Goal: Information Seeking & Learning: Learn about a topic

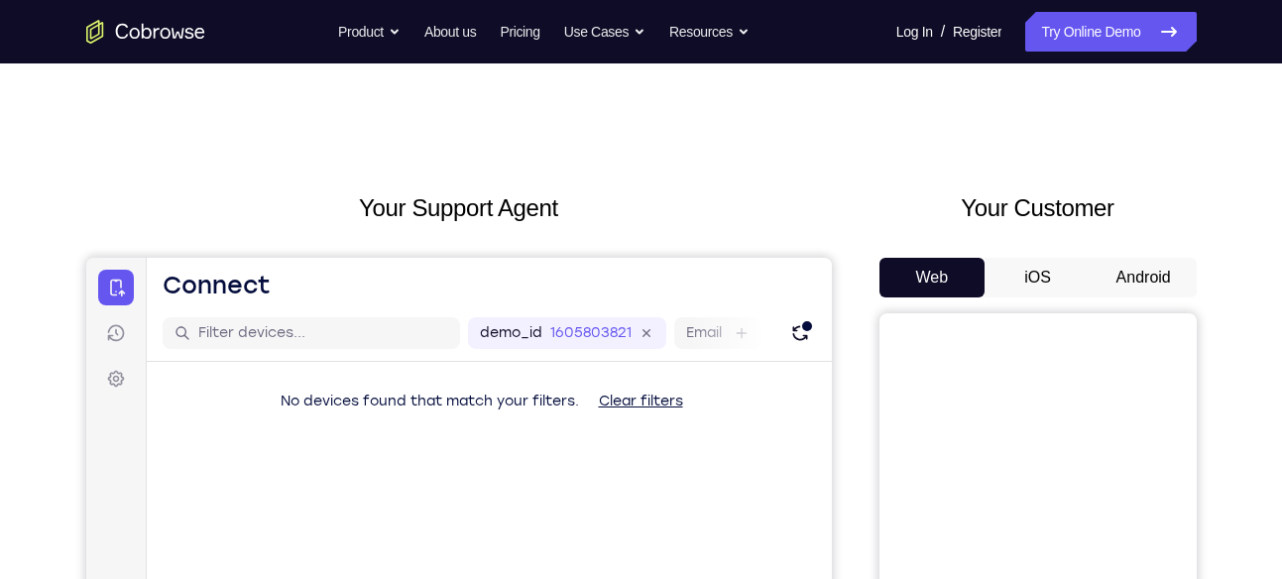
click at [1150, 267] on button "Android" at bounding box center [1144, 278] width 106 height 40
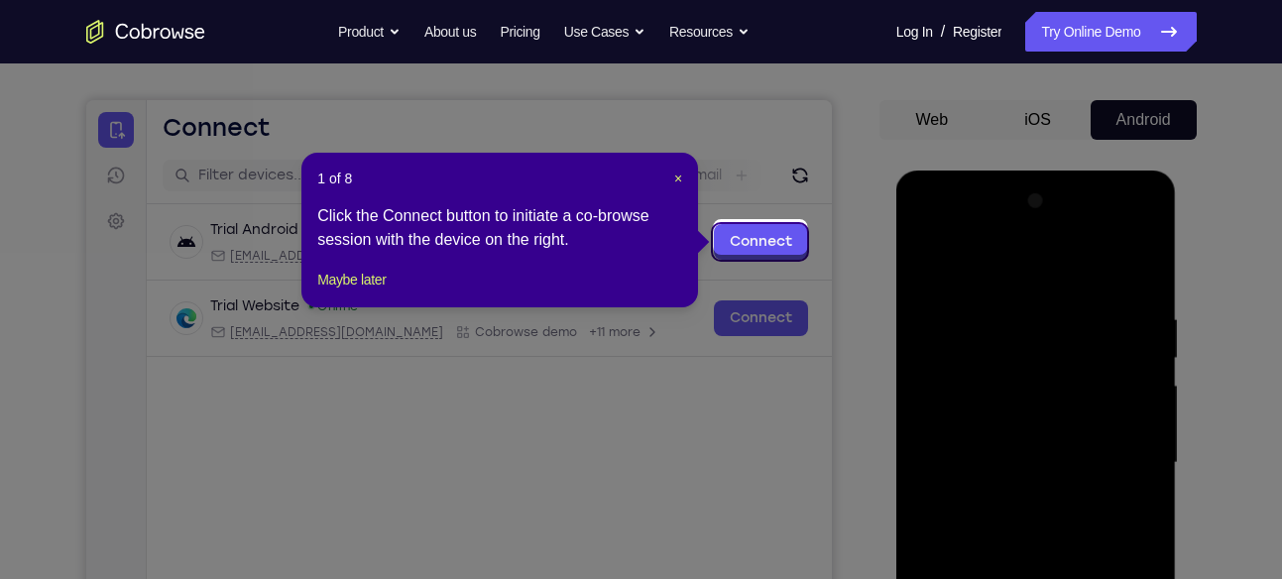
scroll to position [155, 0]
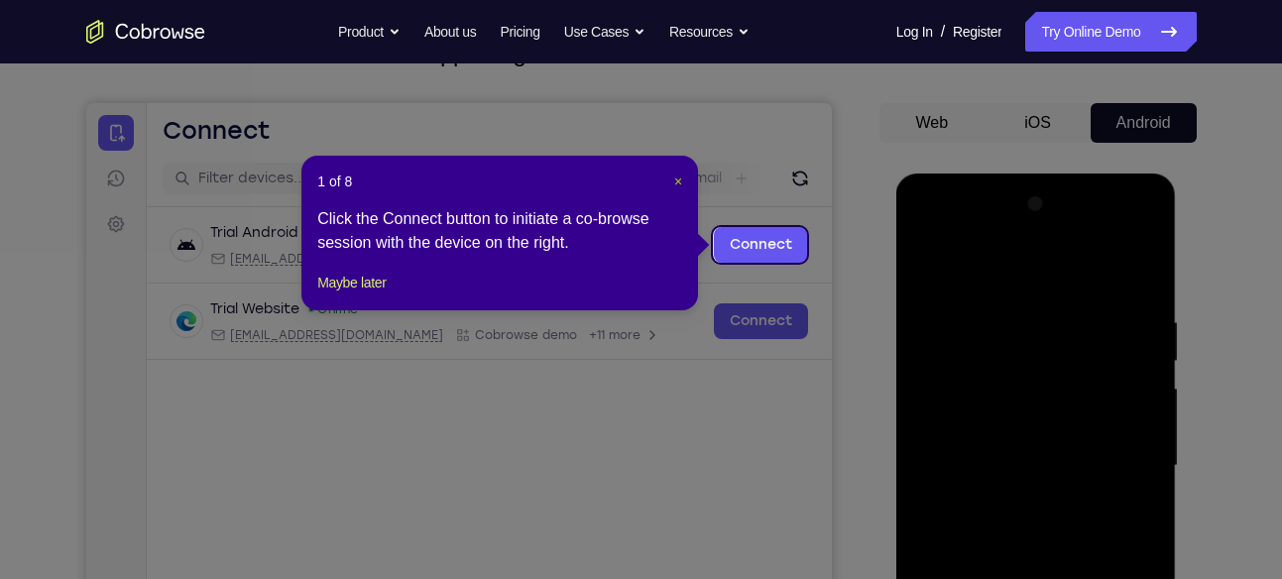
click at [674, 187] on span "×" at bounding box center [678, 182] width 8 height 16
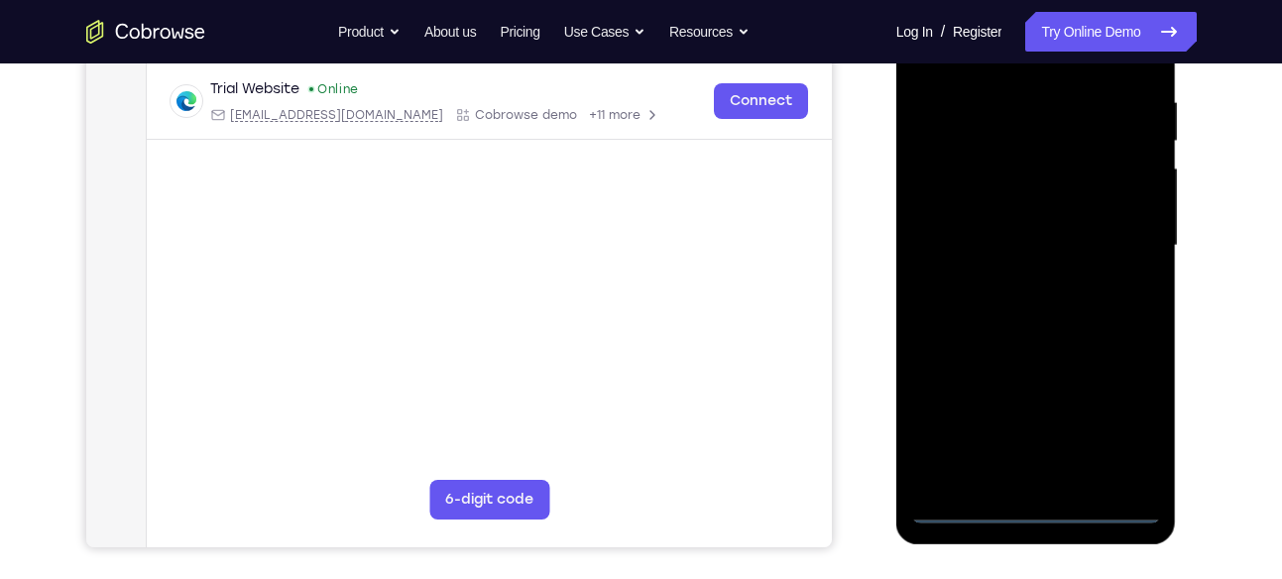
scroll to position [376, 0]
click at [1030, 513] on div at bounding box center [1036, 244] width 250 height 555
click at [1121, 413] on div at bounding box center [1036, 244] width 250 height 555
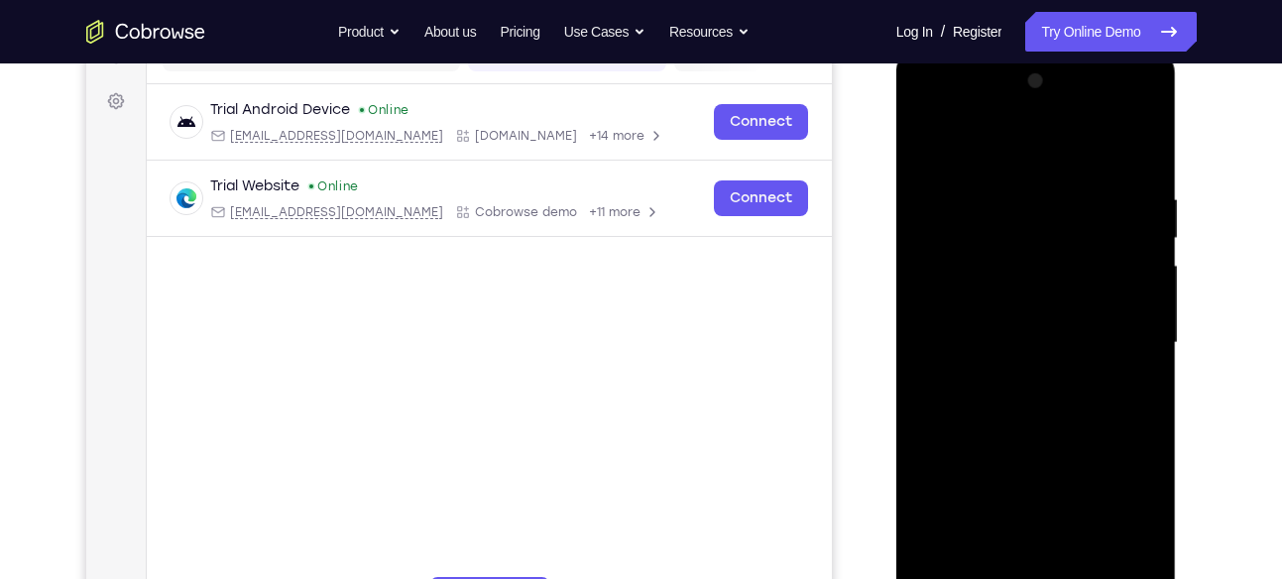
click at [1025, 158] on div at bounding box center [1036, 342] width 250 height 555
click at [1127, 345] on div at bounding box center [1036, 342] width 250 height 555
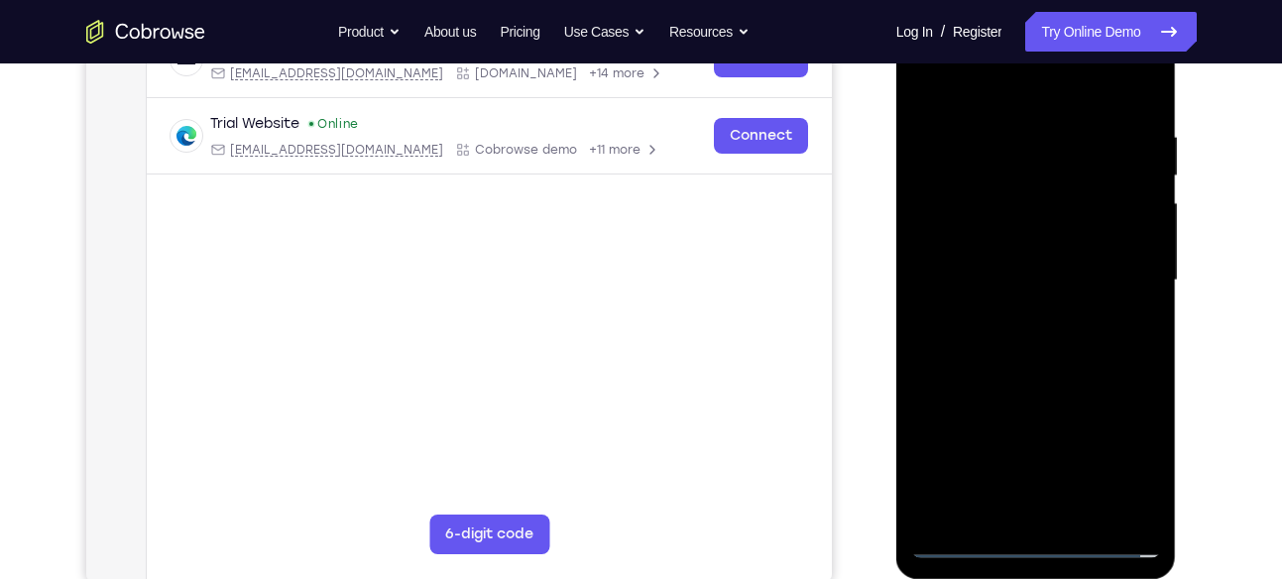
click at [1052, 514] on div at bounding box center [1036, 280] width 250 height 555
click at [1055, 513] on div at bounding box center [1036, 280] width 250 height 555
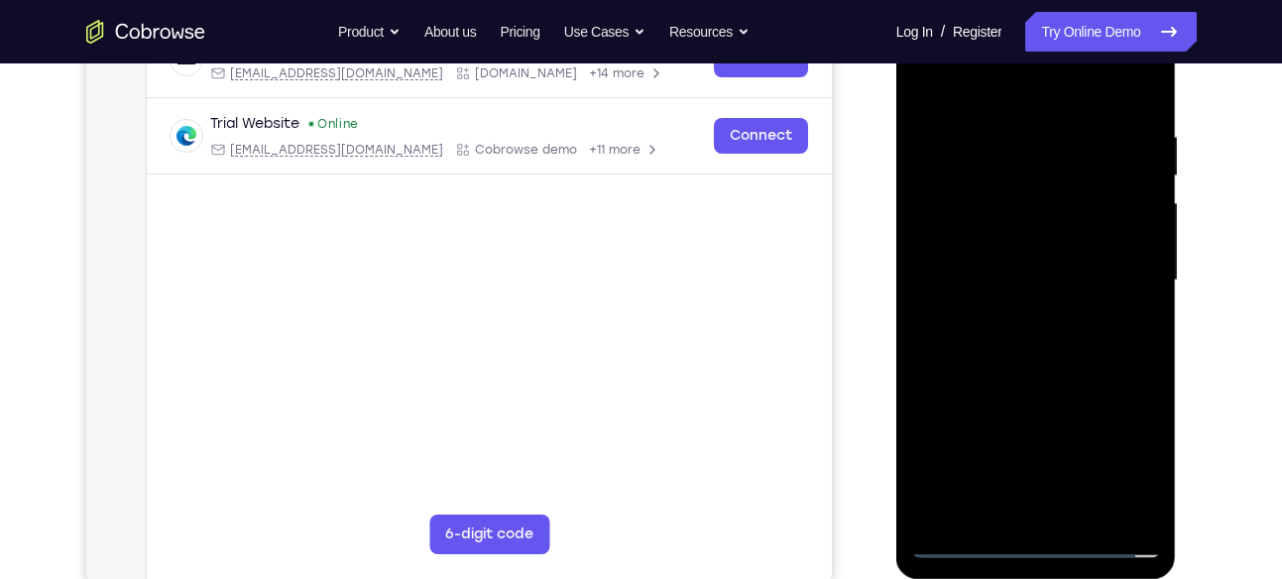
click at [1055, 513] on div at bounding box center [1036, 280] width 250 height 555
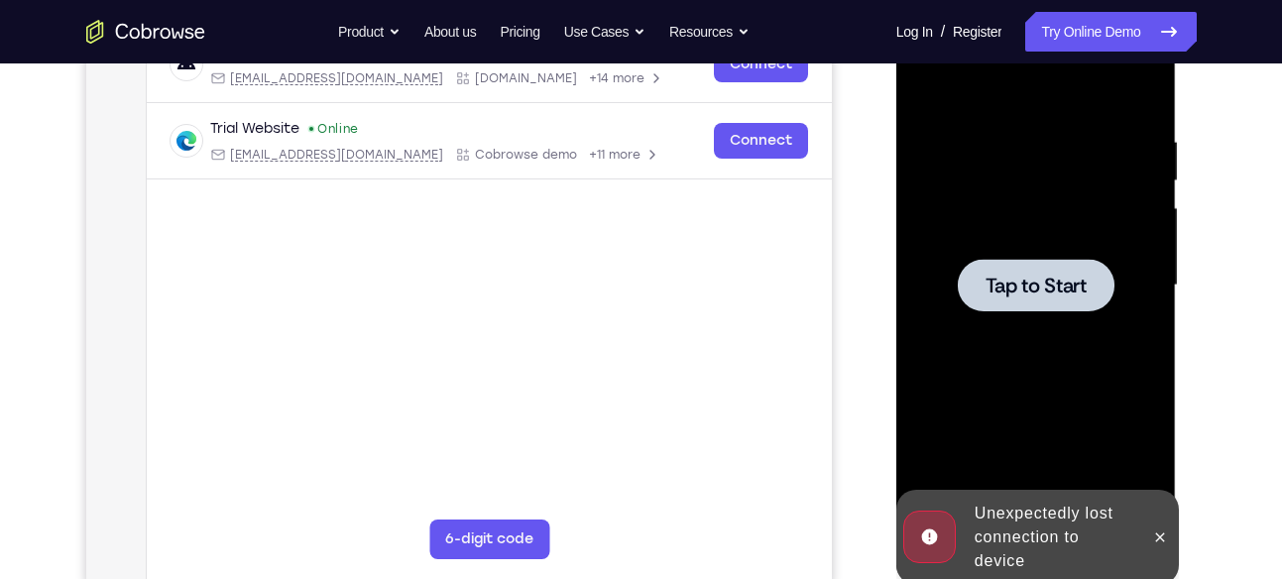
scroll to position [333, 0]
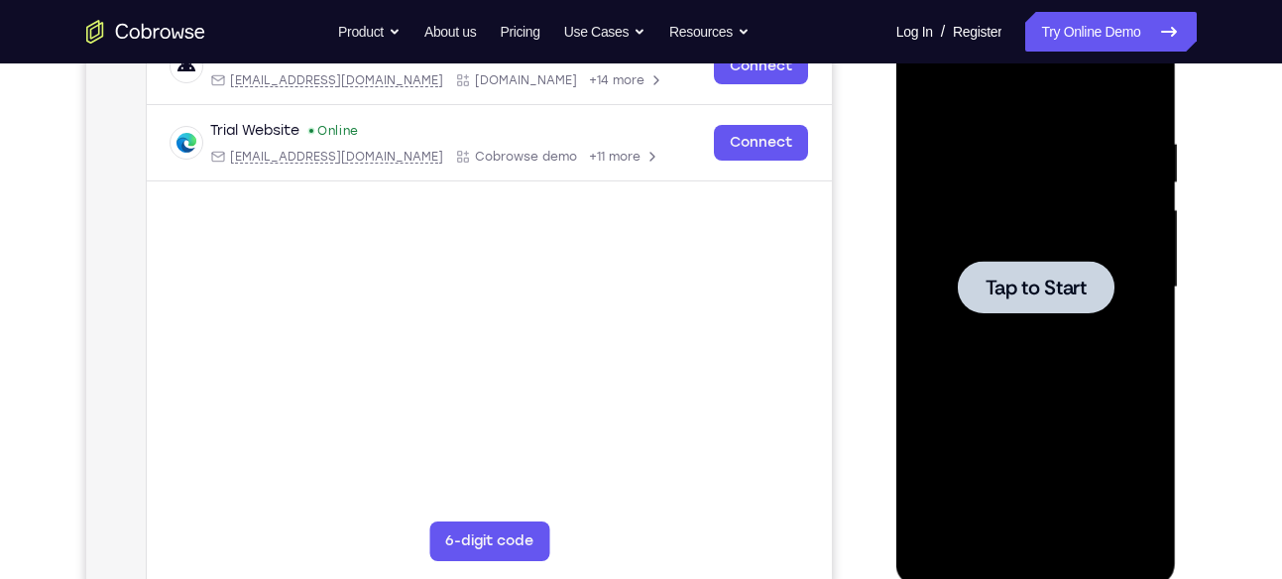
click at [1033, 296] on span "Tap to Start" at bounding box center [1036, 288] width 101 height 20
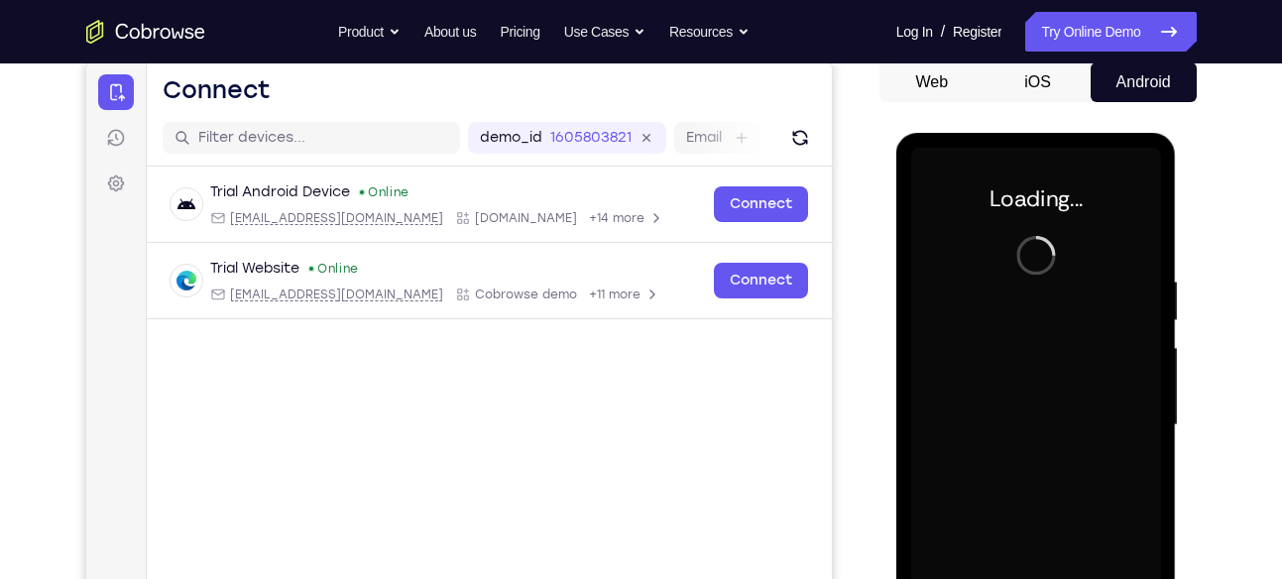
scroll to position [194, 0]
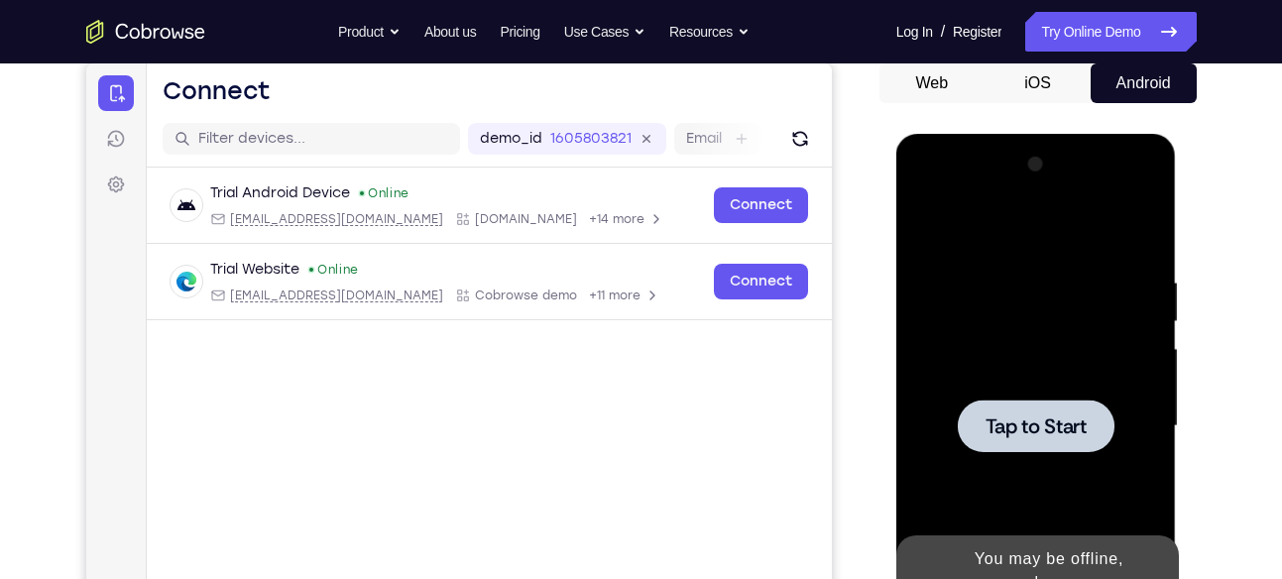
click at [939, 239] on div at bounding box center [1036, 426] width 250 height 555
click at [1058, 341] on div at bounding box center [1036, 426] width 250 height 555
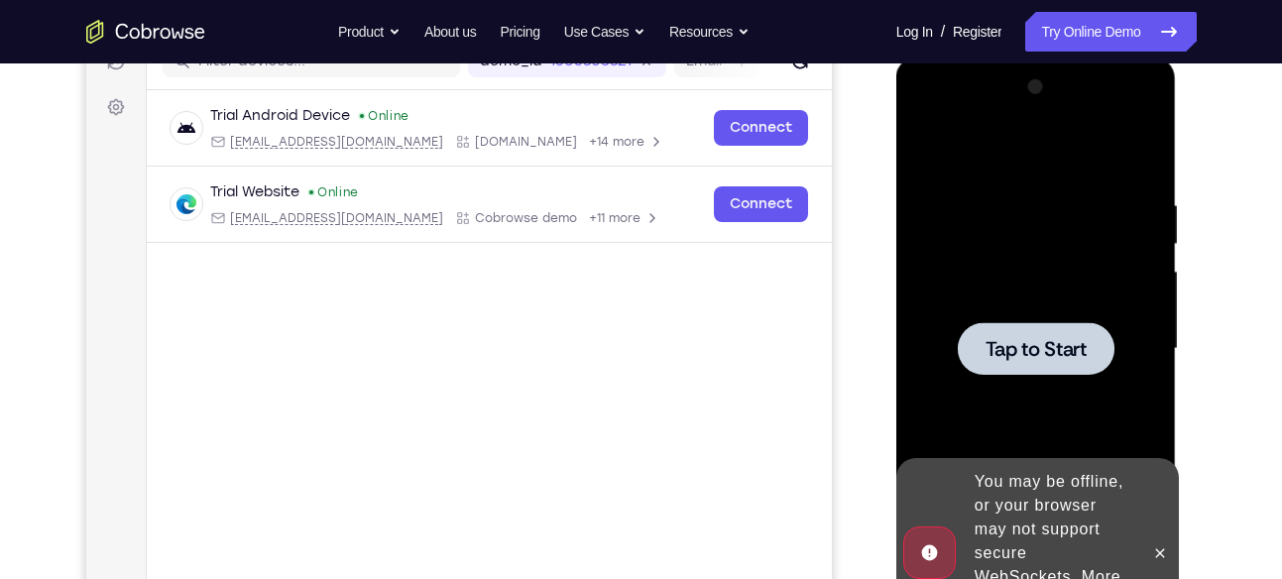
scroll to position [278, 0]
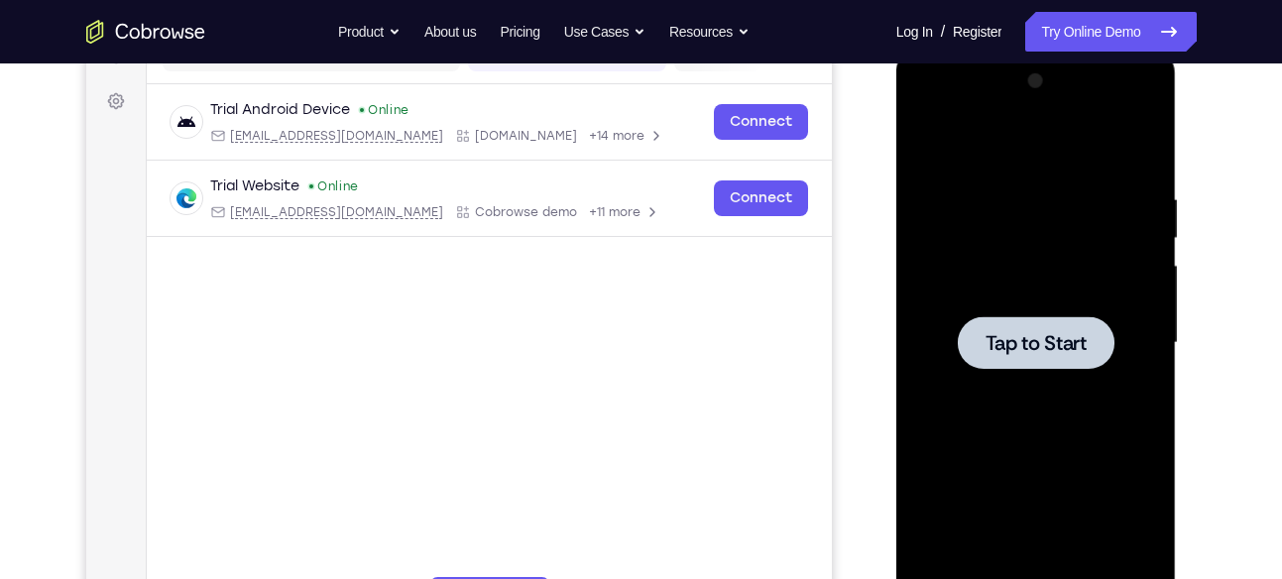
click at [1010, 334] on span "Tap to Start" at bounding box center [1036, 343] width 101 height 20
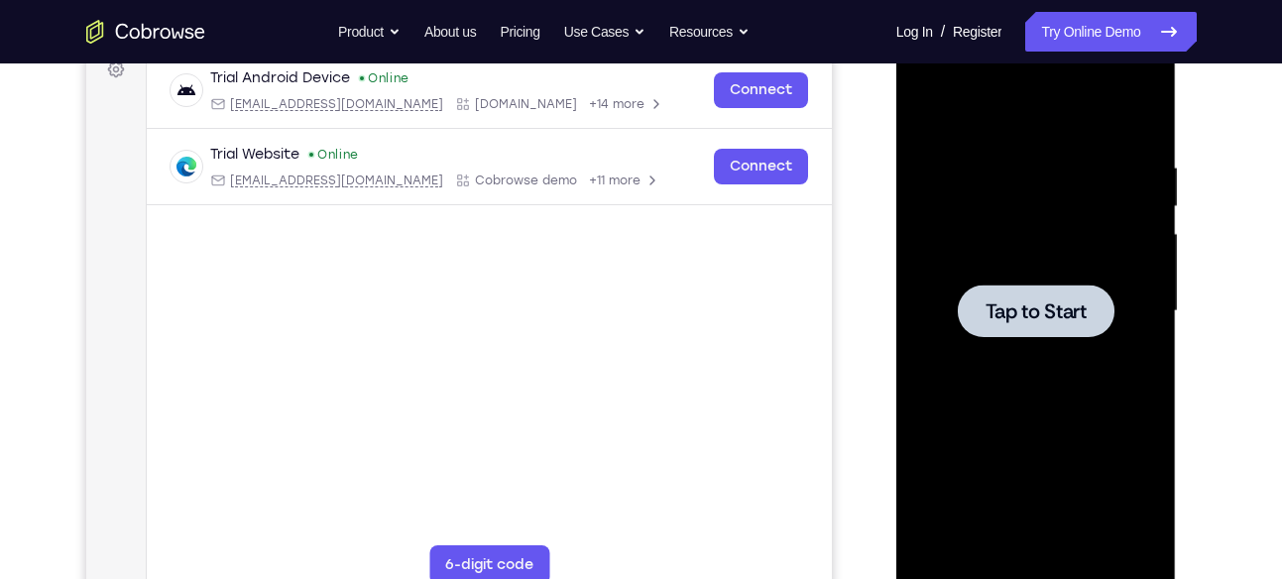
scroll to position [307, 0]
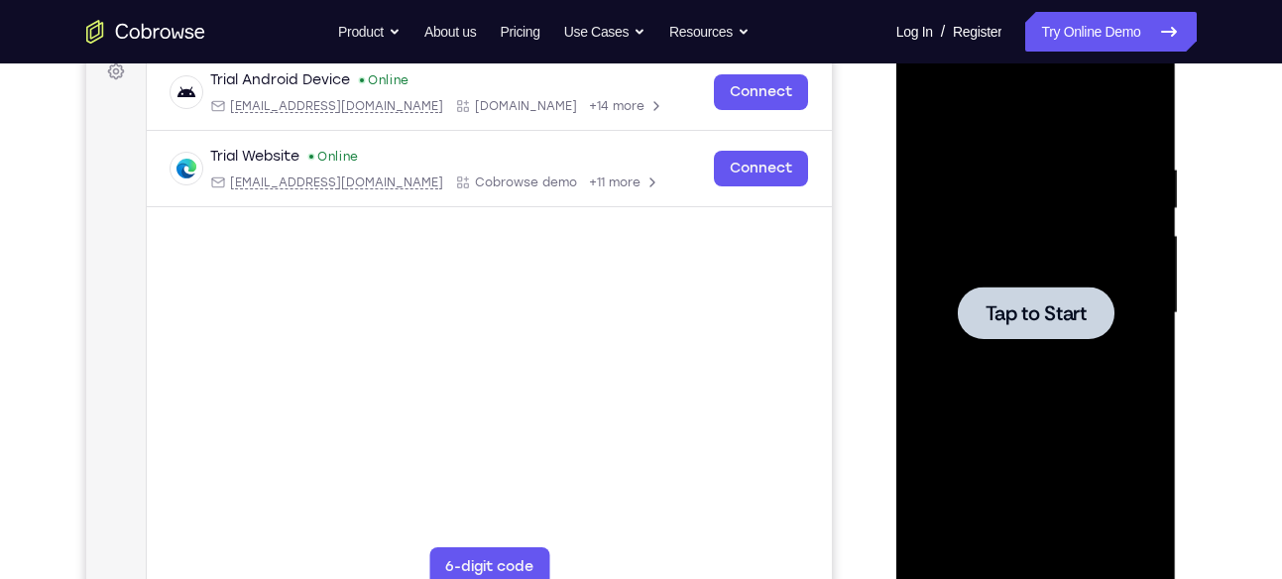
click at [1010, 334] on div at bounding box center [1036, 313] width 157 height 53
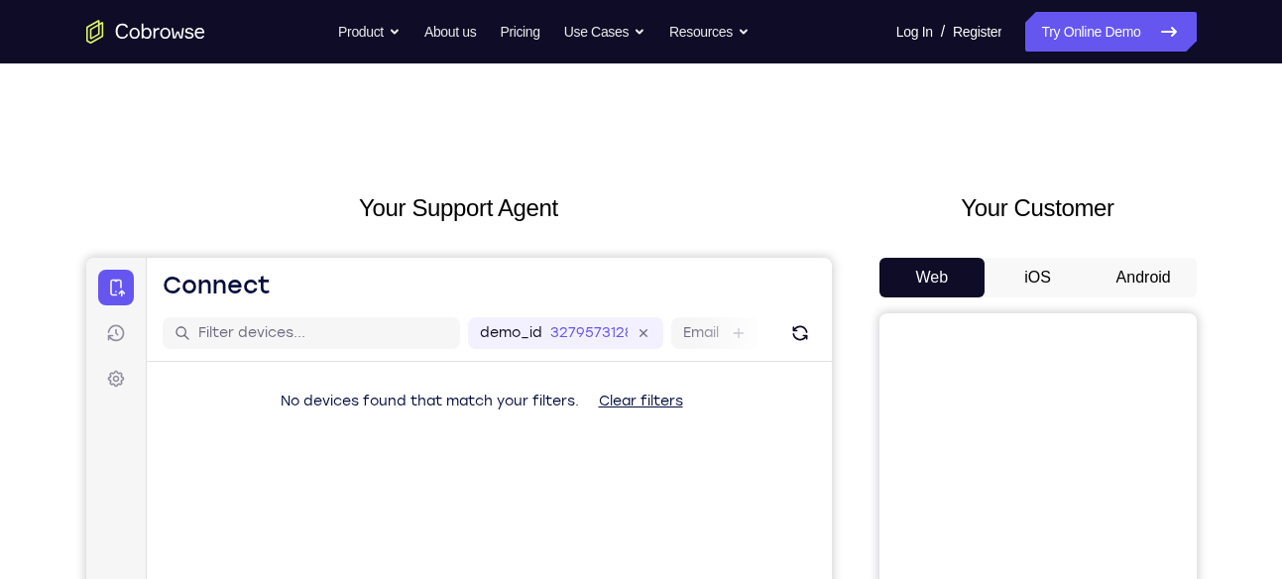
click at [1148, 272] on button "Android" at bounding box center [1144, 278] width 106 height 40
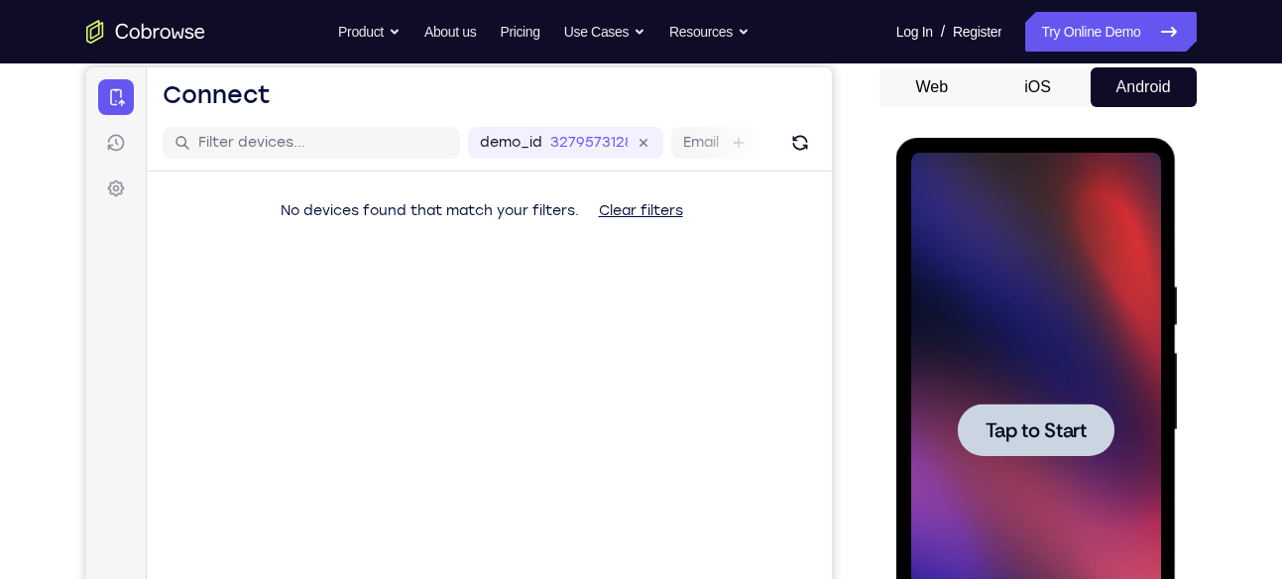
click at [1130, 272] on div at bounding box center [1036, 430] width 250 height 555
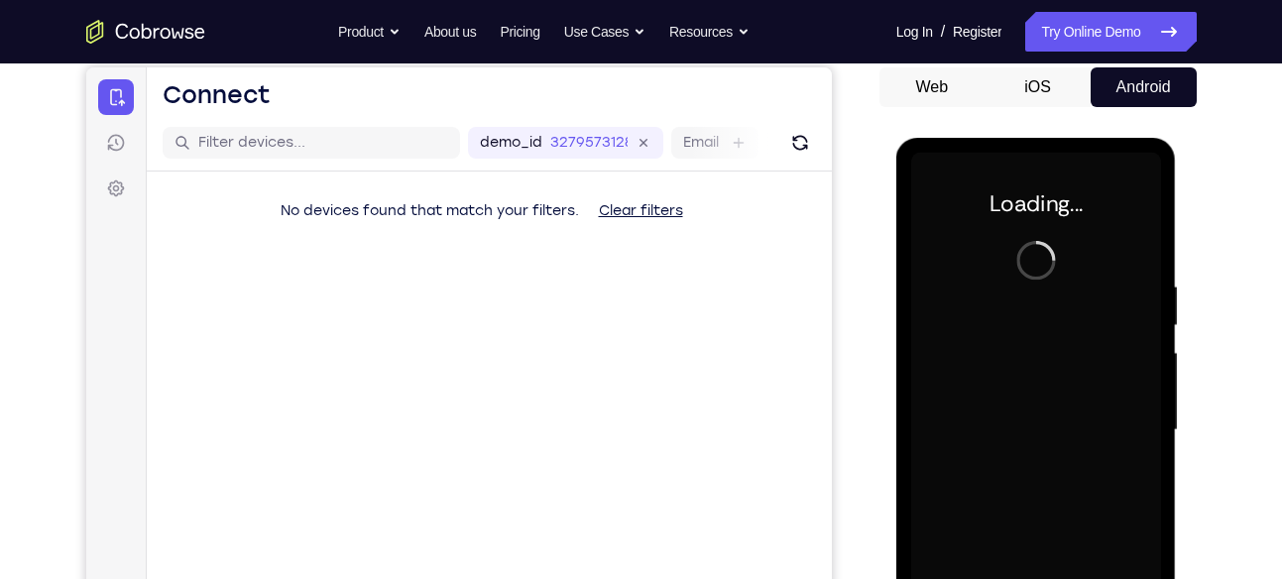
drag, startPoint x: 2045, startPoint y: 410, endPoint x: 1130, endPoint y: 272, distance: 924.6
click at [1130, 272] on div at bounding box center [1036, 430] width 250 height 555
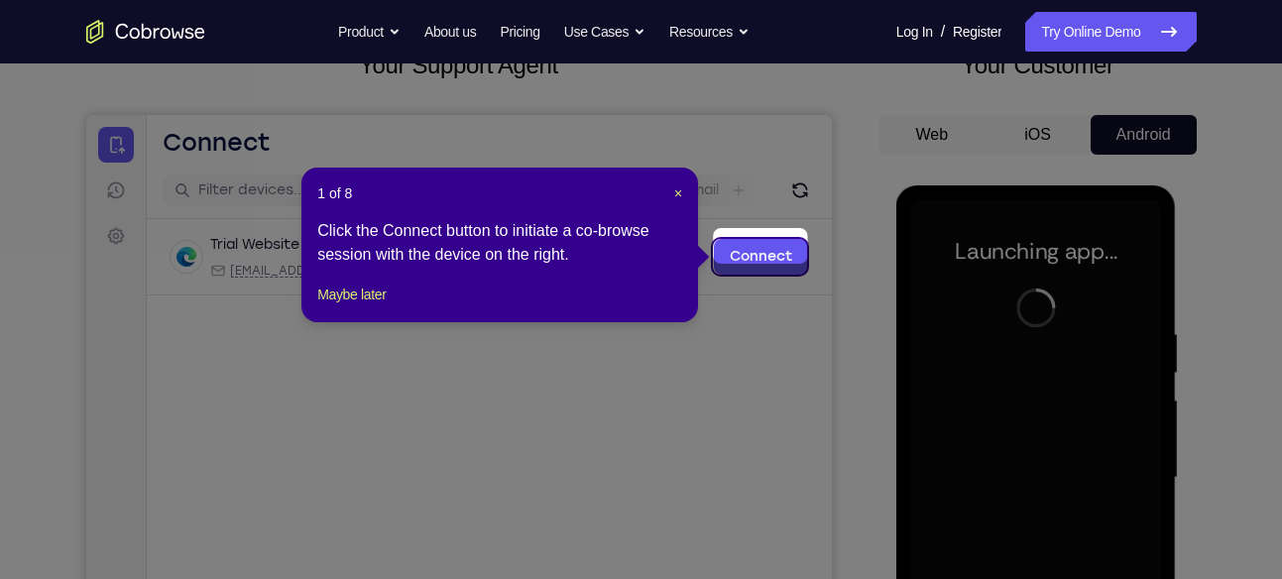
scroll to position [142, 0]
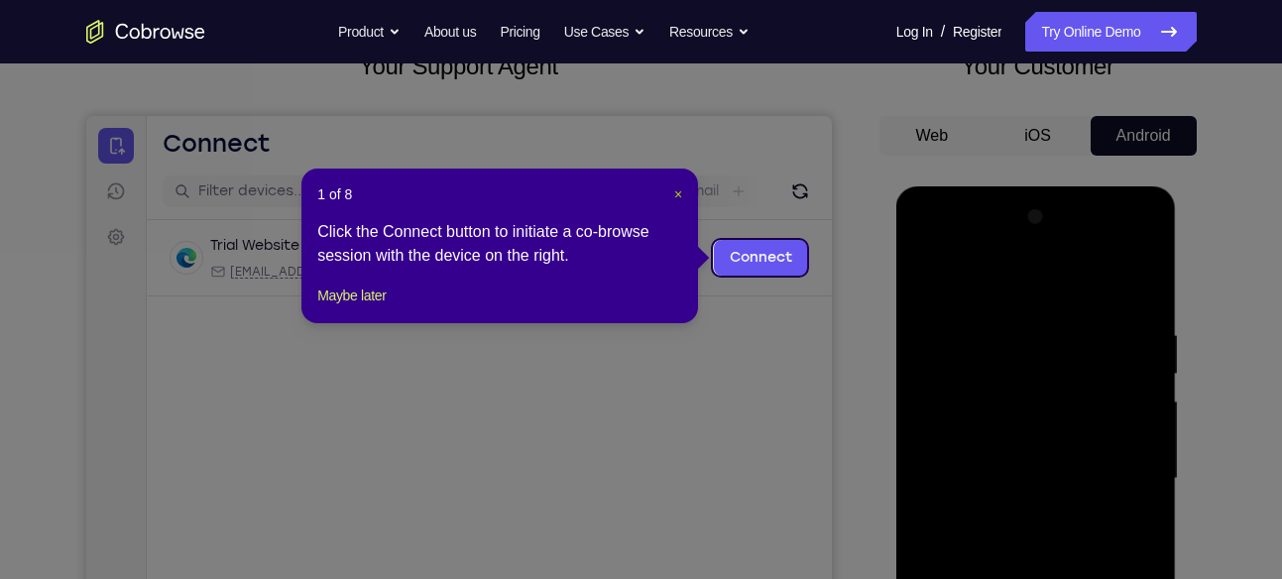
click at [676, 194] on span "×" at bounding box center [678, 194] width 8 height 16
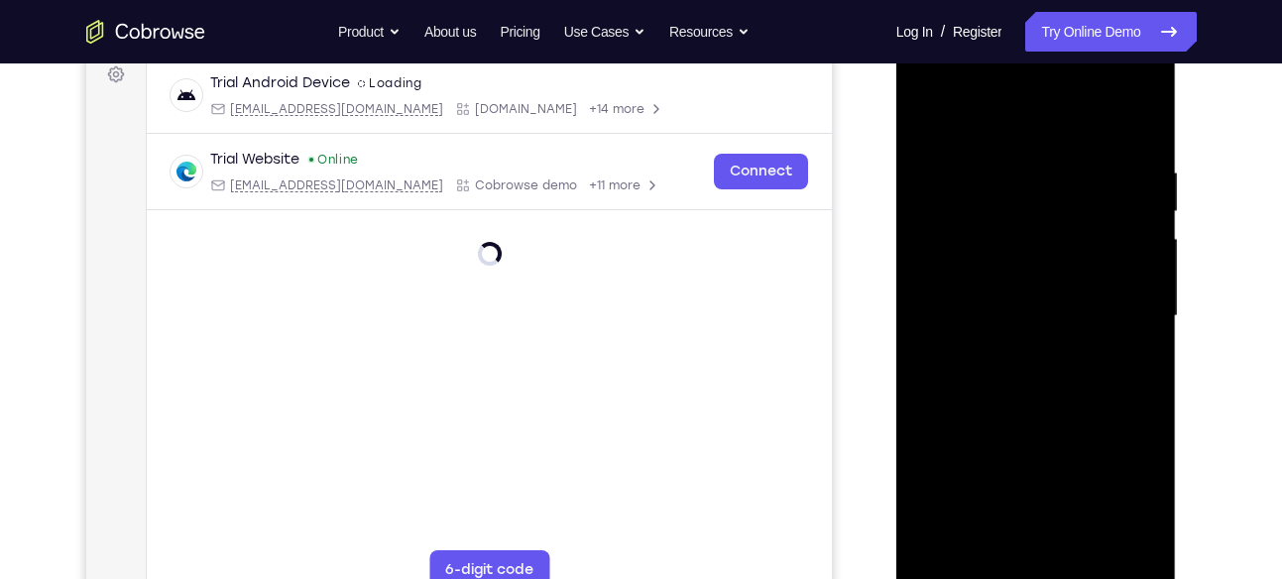
scroll to position [308, 0]
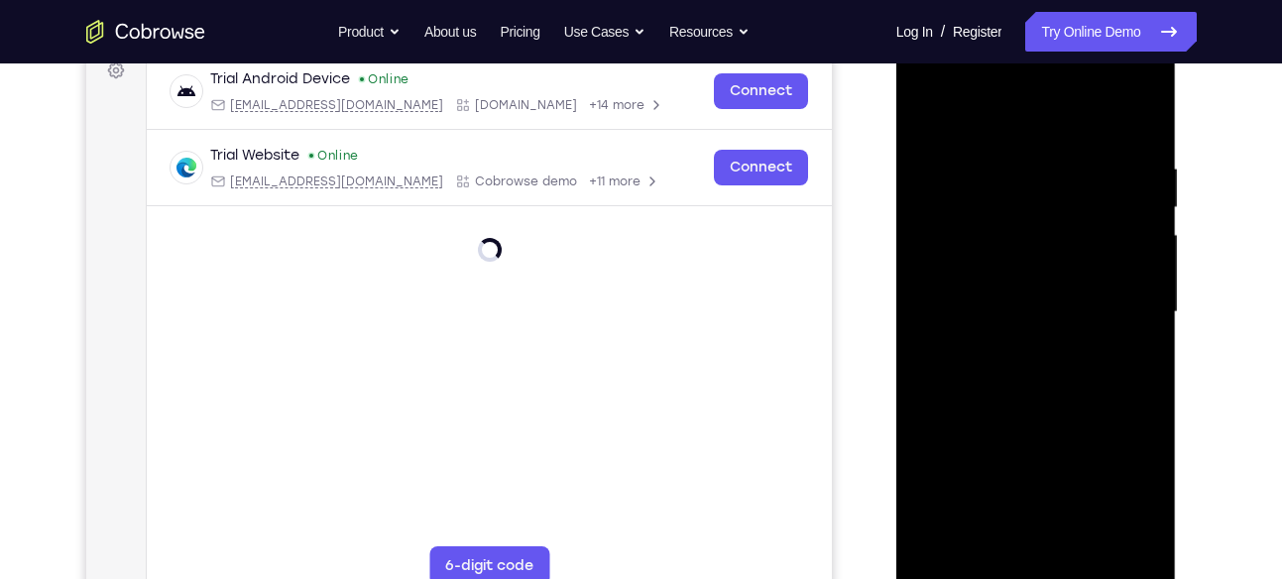
click at [1036, 571] on div at bounding box center [1036, 312] width 250 height 555
click at [1125, 495] on div at bounding box center [1036, 312] width 250 height 555
click at [992, 120] on div at bounding box center [1036, 312] width 250 height 555
click at [1120, 301] on div at bounding box center [1036, 312] width 250 height 555
click at [1015, 345] on div at bounding box center [1036, 312] width 250 height 555
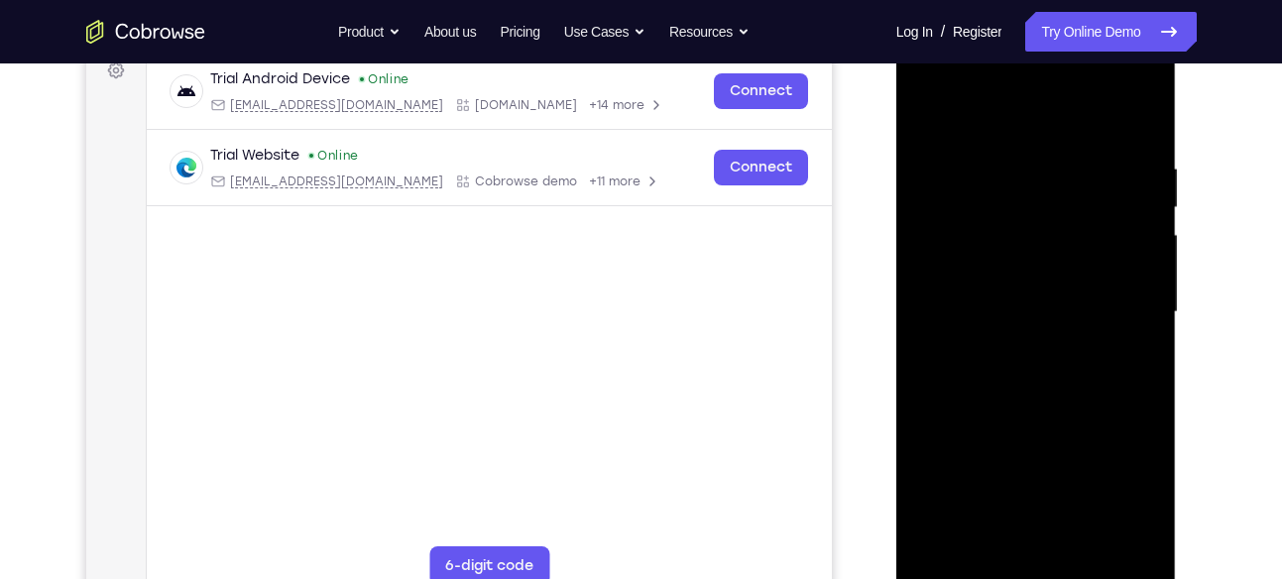
click at [1024, 293] on div at bounding box center [1036, 312] width 250 height 555
click at [1025, 281] on div at bounding box center [1036, 312] width 250 height 555
click at [1017, 311] on div at bounding box center [1036, 312] width 250 height 555
click at [1023, 385] on div at bounding box center [1036, 312] width 250 height 555
click at [1049, 371] on div at bounding box center [1036, 312] width 250 height 555
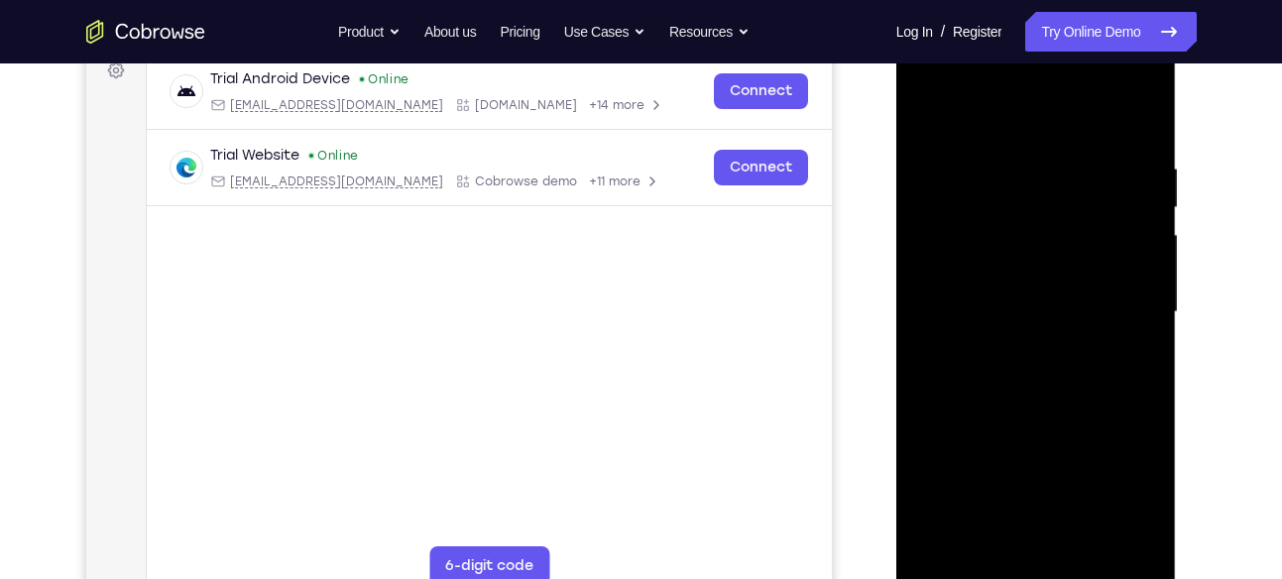
click at [1130, 334] on div at bounding box center [1036, 312] width 250 height 555
click at [1137, 145] on div at bounding box center [1036, 312] width 250 height 555
click at [1098, 365] on div at bounding box center [1036, 312] width 250 height 555
click at [1071, 161] on div at bounding box center [1036, 312] width 250 height 555
drag, startPoint x: 968, startPoint y: 261, endPoint x: 1131, endPoint y: 278, distance: 164.5
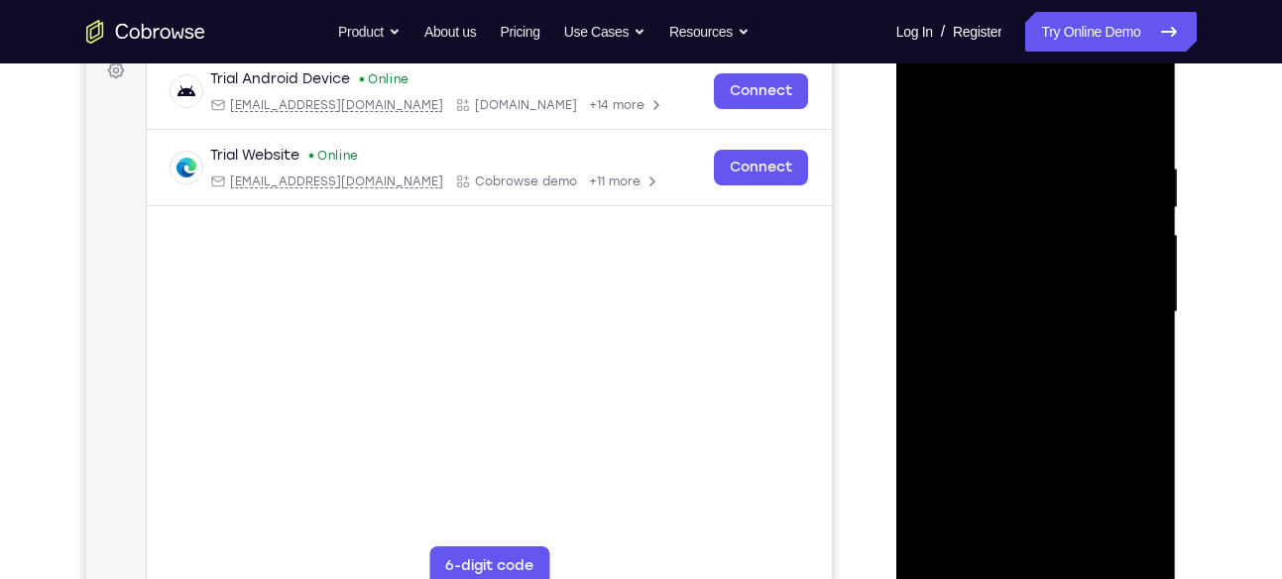
click at [1131, 278] on div at bounding box center [1036, 312] width 250 height 555
click at [940, 285] on div at bounding box center [1036, 312] width 250 height 555
click at [1133, 351] on div at bounding box center [1036, 312] width 250 height 555
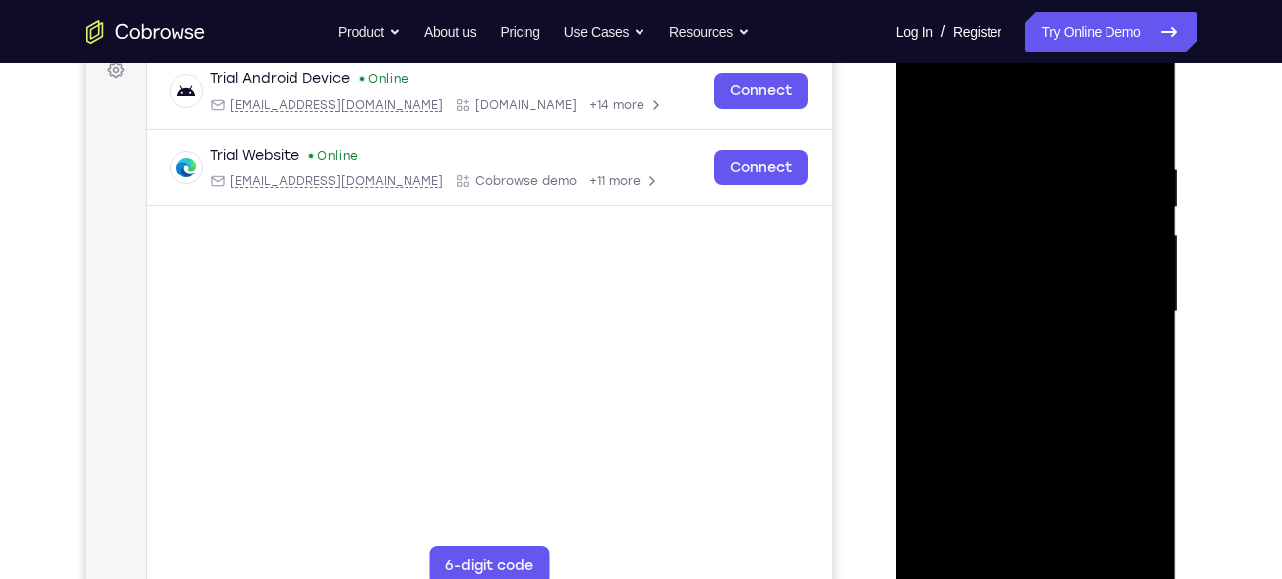
click at [1133, 351] on div at bounding box center [1036, 312] width 250 height 555
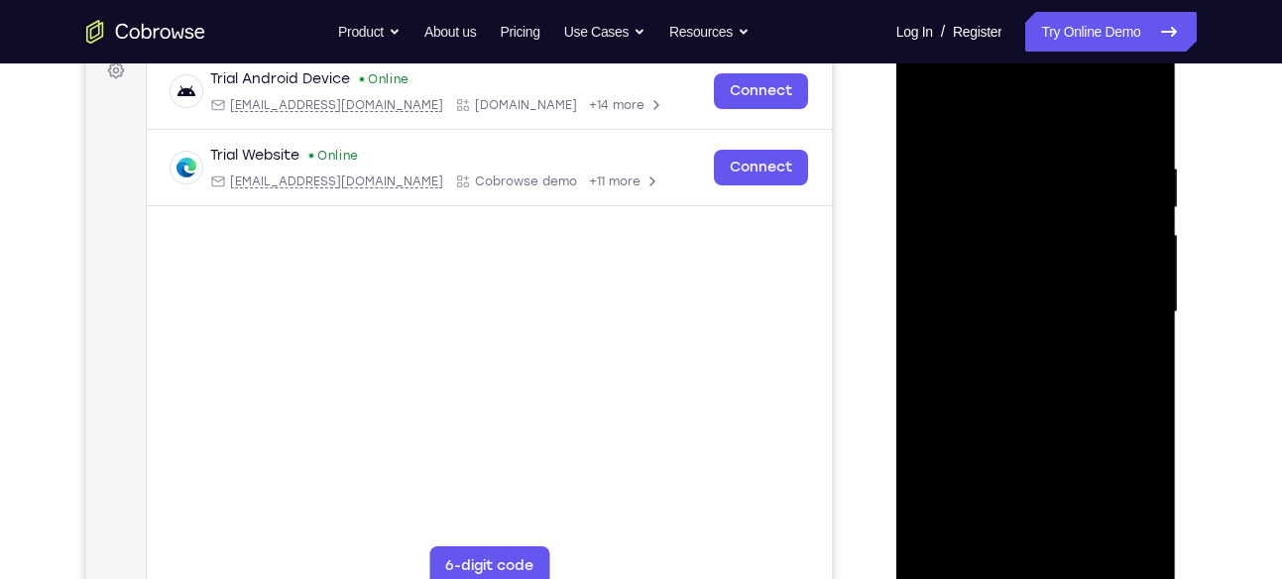
click at [1145, 549] on div at bounding box center [1036, 312] width 250 height 555
click at [1048, 548] on div at bounding box center [1036, 312] width 250 height 555
click at [988, 538] on div at bounding box center [1036, 312] width 250 height 555
click at [1004, 387] on div at bounding box center [1036, 312] width 250 height 555
click at [964, 340] on div at bounding box center [1036, 312] width 250 height 555
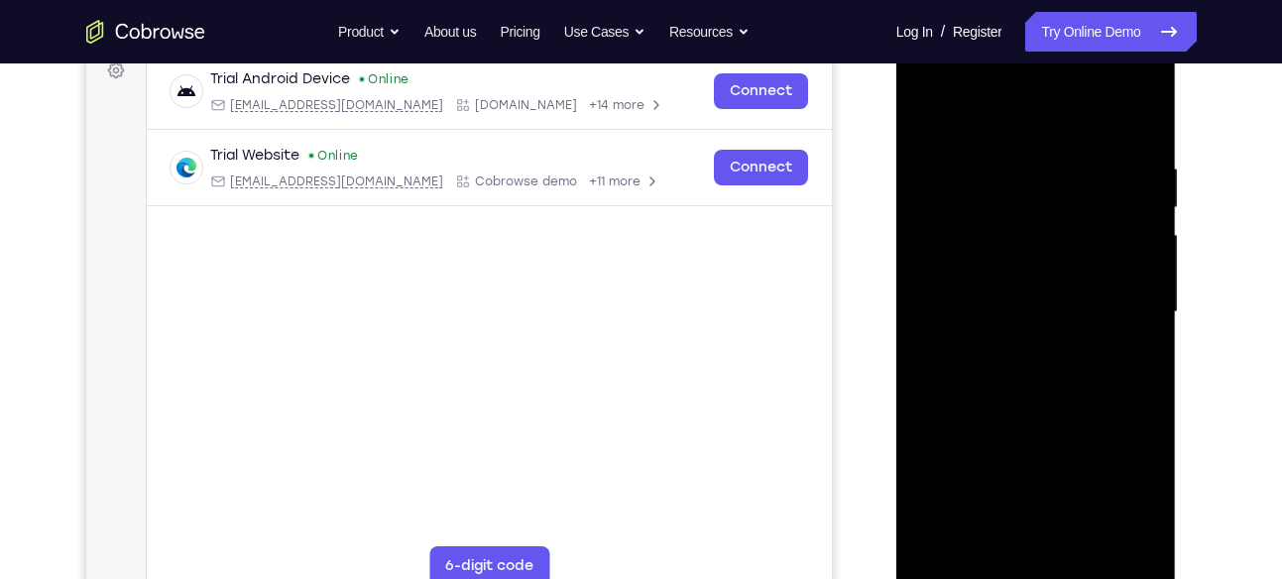
click at [964, 340] on div at bounding box center [1036, 312] width 250 height 555
click at [921, 396] on div at bounding box center [1036, 312] width 250 height 555
click at [1054, 294] on div at bounding box center [1036, 312] width 250 height 555
click at [1081, 531] on div at bounding box center [1036, 312] width 250 height 555
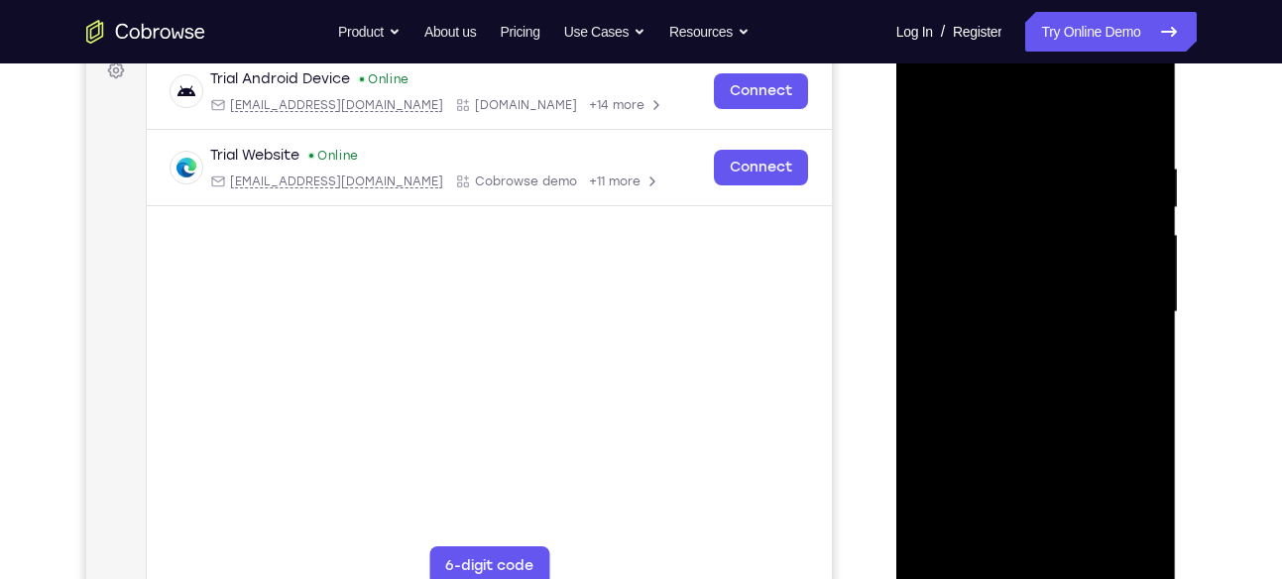
click at [1120, 531] on div at bounding box center [1036, 312] width 250 height 555
click at [1138, 120] on div at bounding box center [1036, 312] width 250 height 555
click at [1147, 102] on div at bounding box center [1036, 312] width 250 height 555
click at [934, 121] on div at bounding box center [1036, 312] width 250 height 555
click at [1088, 548] on div at bounding box center [1036, 312] width 250 height 555
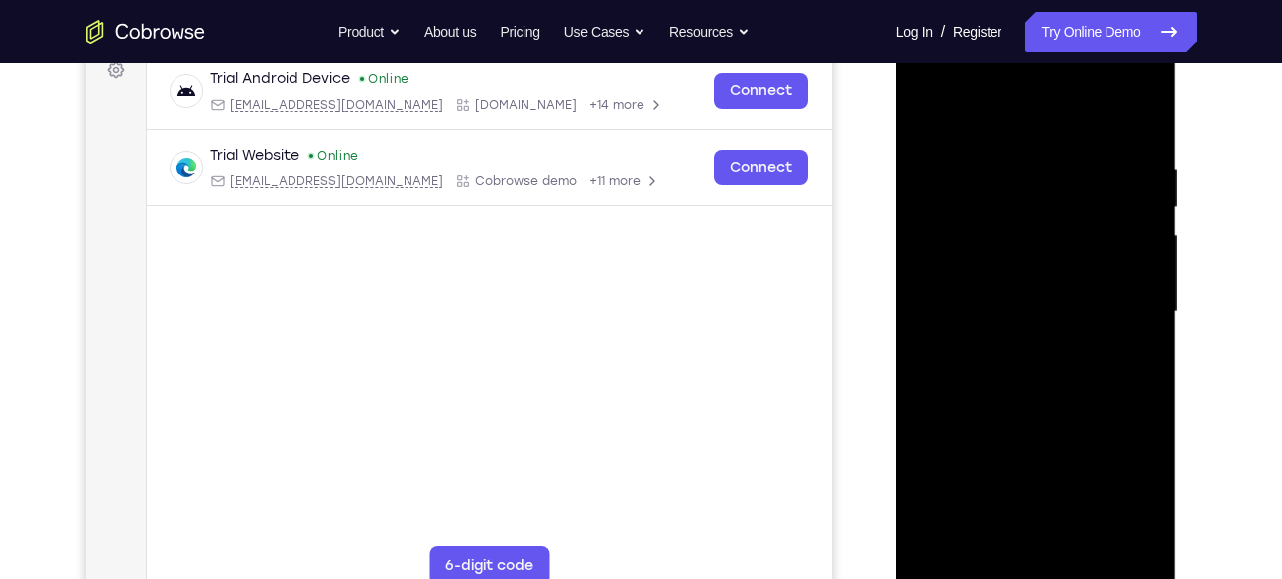
click at [1090, 414] on div at bounding box center [1036, 312] width 250 height 555
click at [1076, 345] on div at bounding box center [1036, 312] width 250 height 555
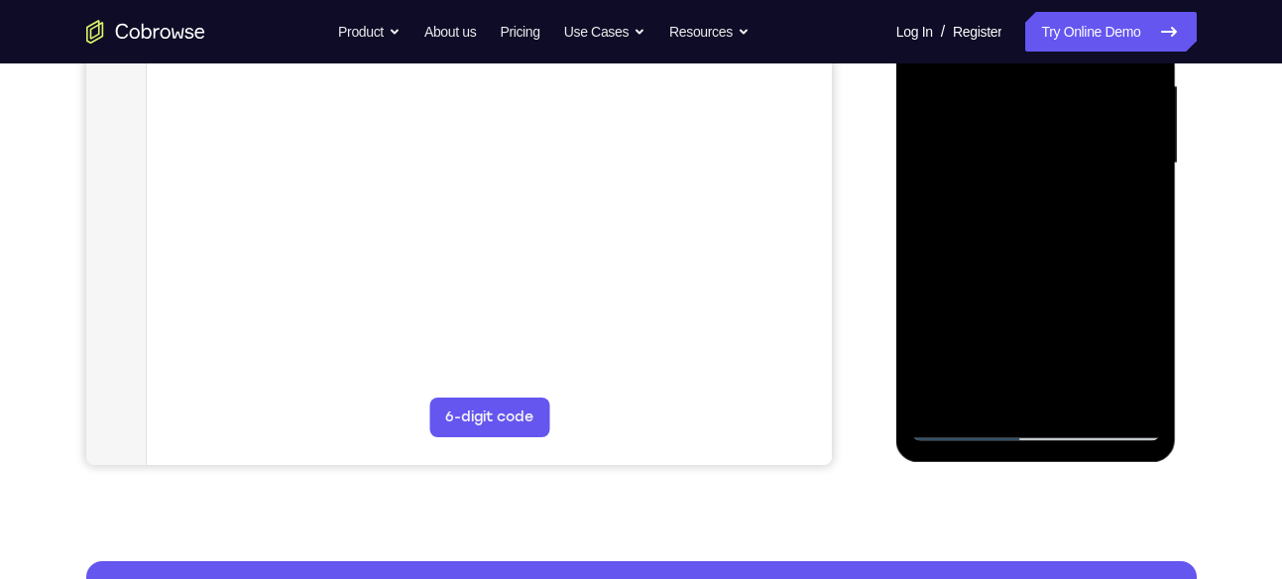
scroll to position [459, 0]
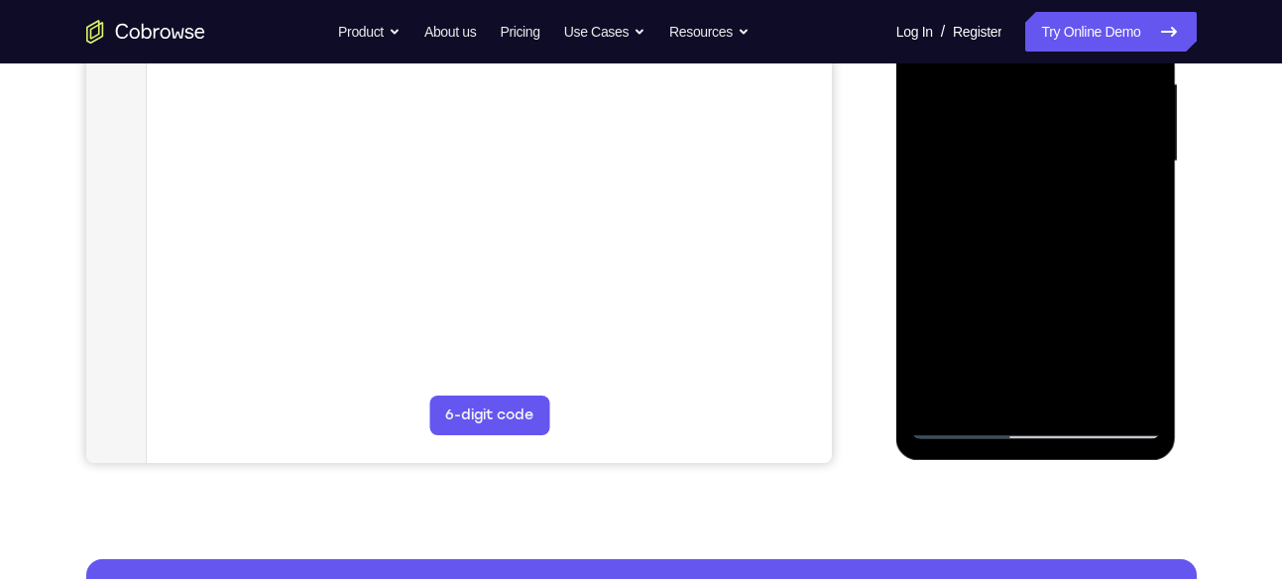
click at [992, 391] on div at bounding box center [1036, 161] width 250 height 555
click at [1091, 317] on div at bounding box center [1036, 161] width 250 height 555
click at [1125, 200] on div at bounding box center [1036, 161] width 250 height 555
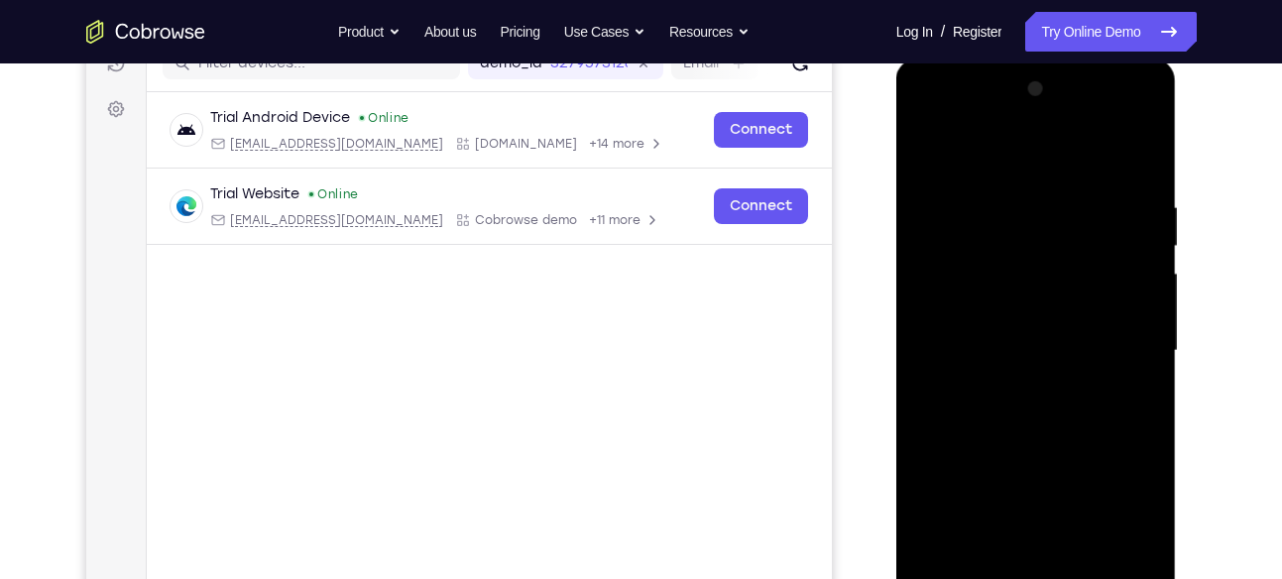
scroll to position [269, 0]
click at [1124, 402] on div at bounding box center [1036, 351] width 250 height 555
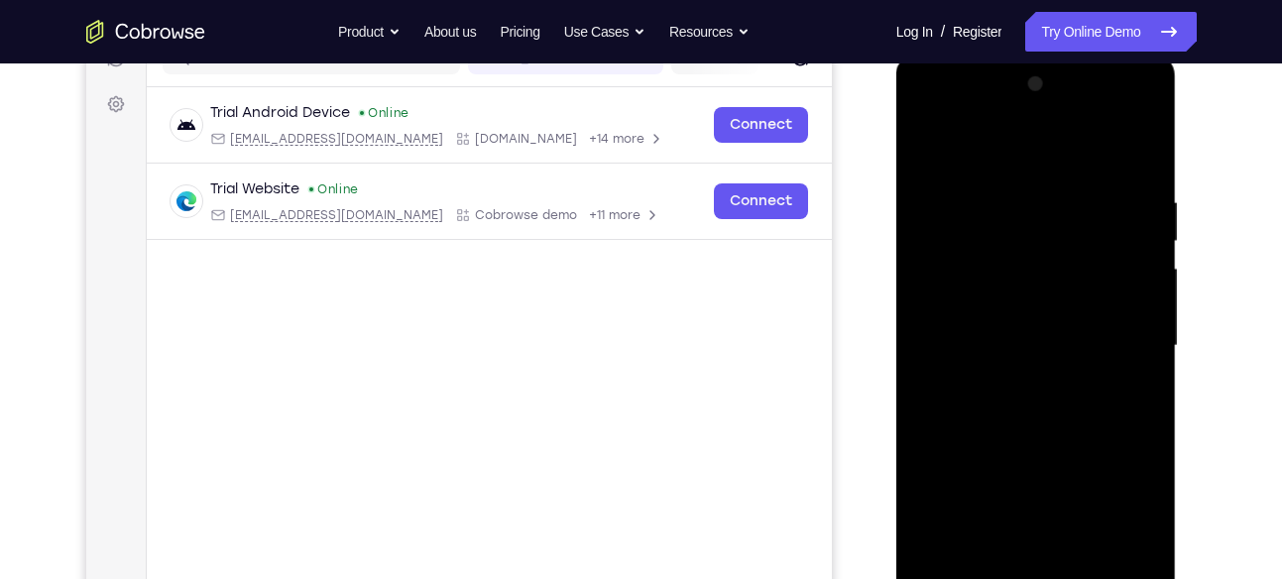
scroll to position [286, 0]
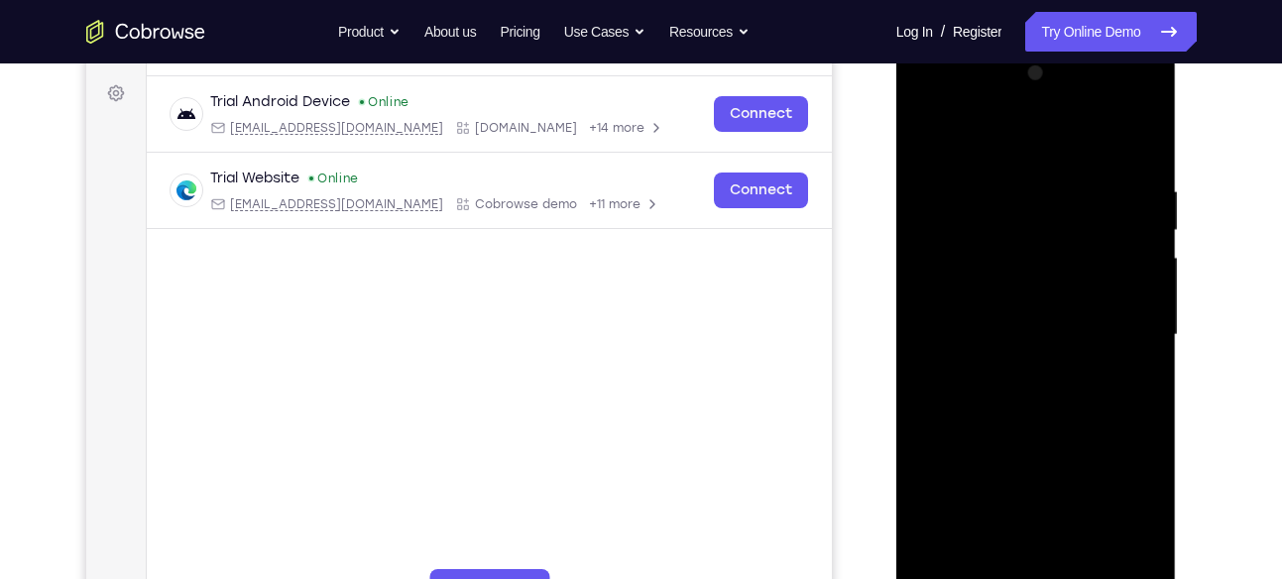
click at [927, 263] on div at bounding box center [1036, 335] width 250 height 555
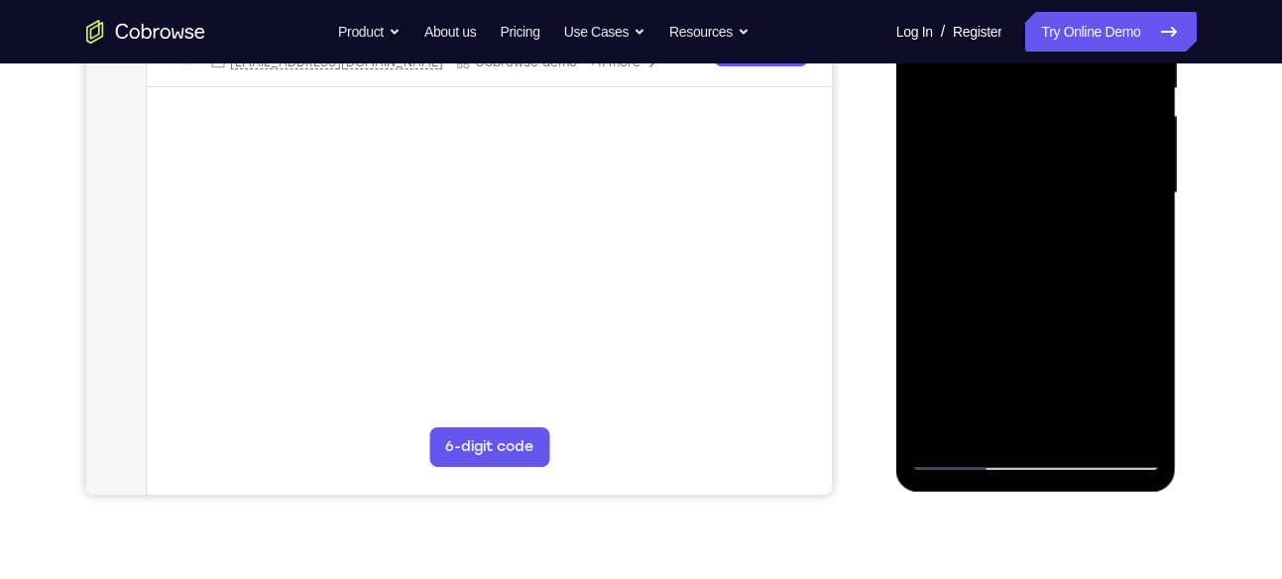
scroll to position [431, 0]
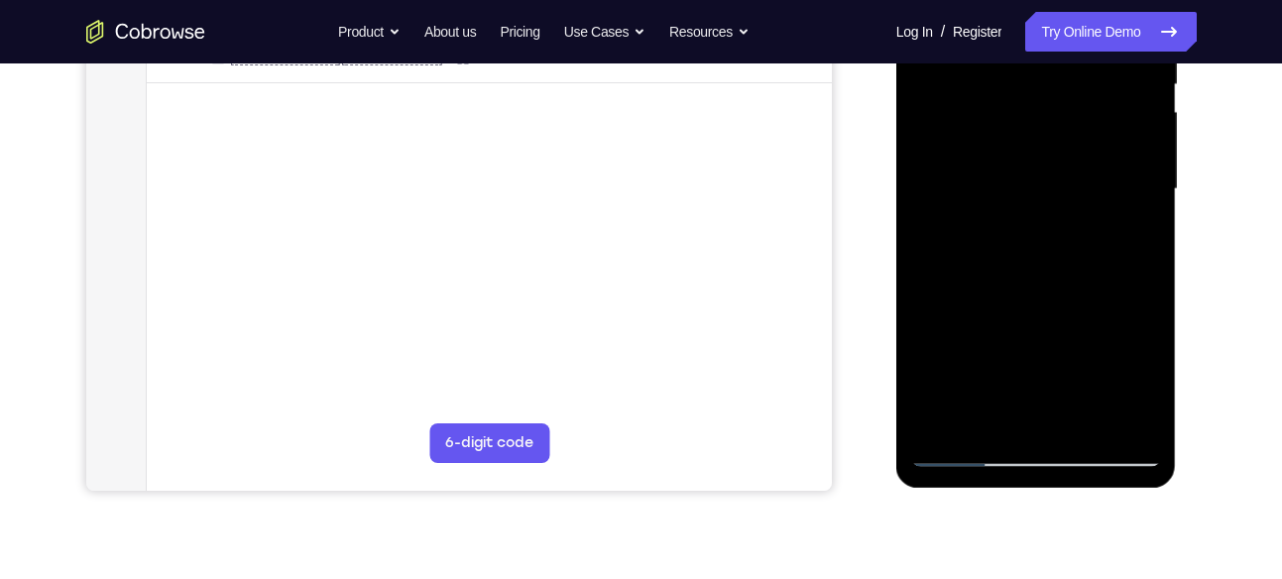
drag, startPoint x: 1005, startPoint y: 308, endPoint x: 1017, endPoint y: 217, distance: 92.0
click at [1017, 217] on div at bounding box center [1036, 189] width 250 height 555
drag, startPoint x: 990, startPoint y: 338, endPoint x: 984, endPoint y: 284, distance: 54.9
click at [984, 284] on div at bounding box center [1036, 189] width 250 height 555
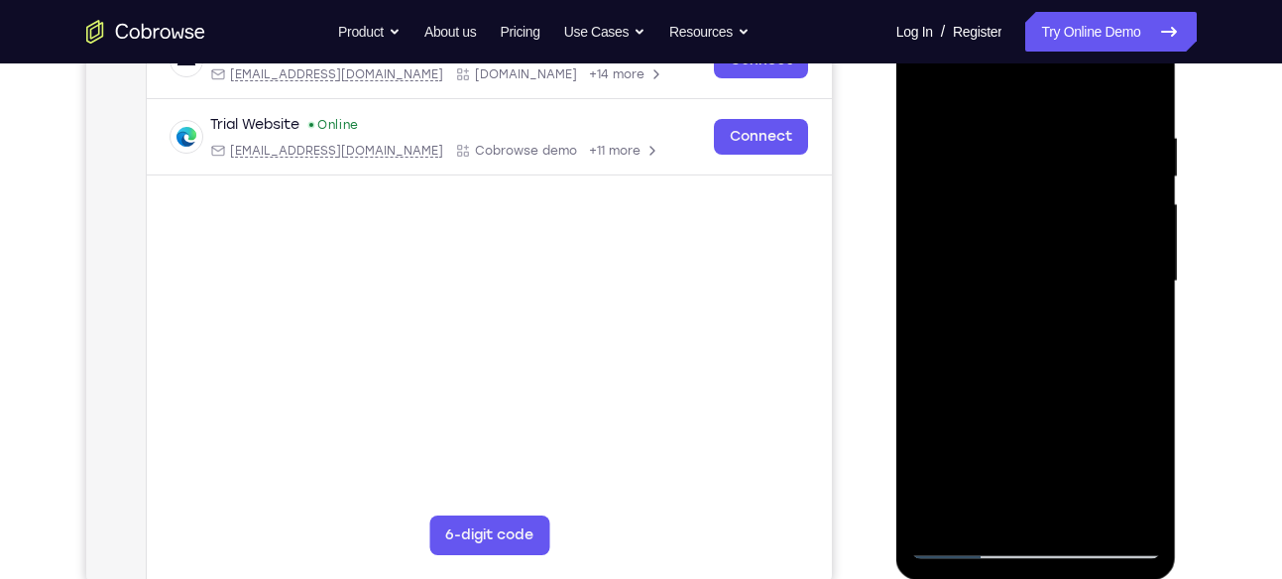
scroll to position [334, 0]
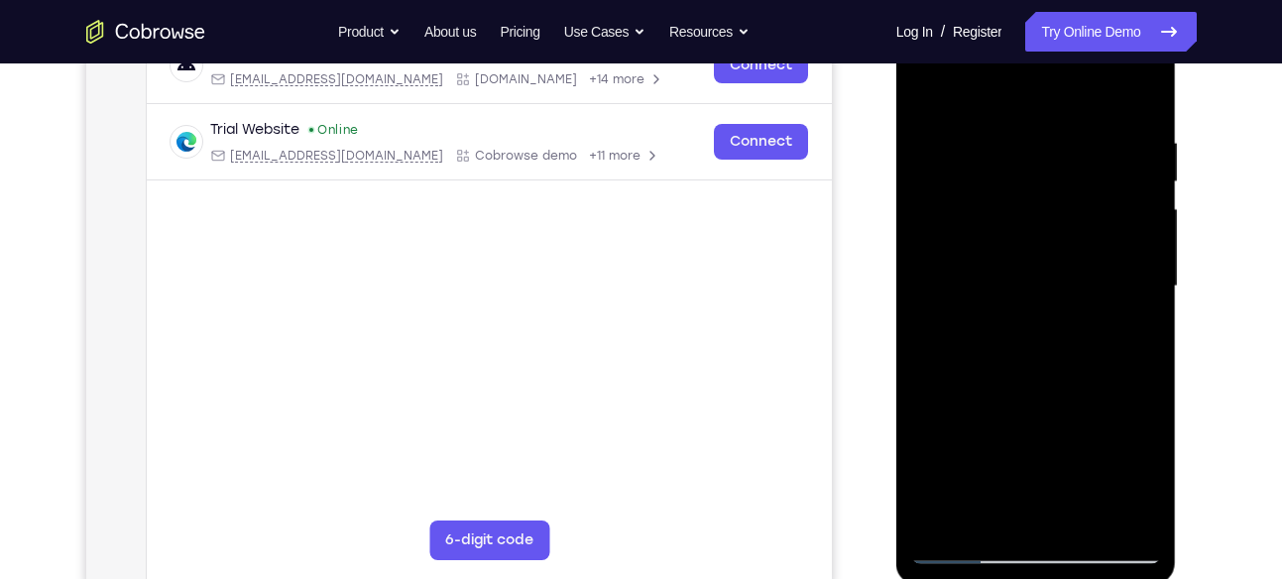
click at [930, 291] on div at bounding box center [1036, 286] width 250 height 555
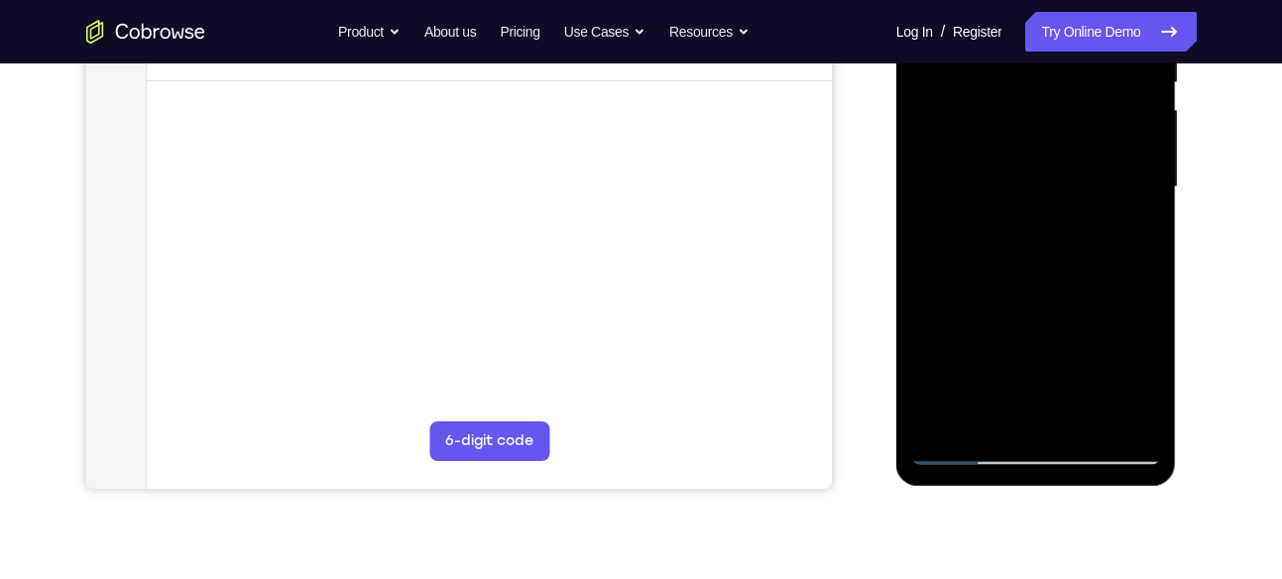
scroll to position [437, 0]
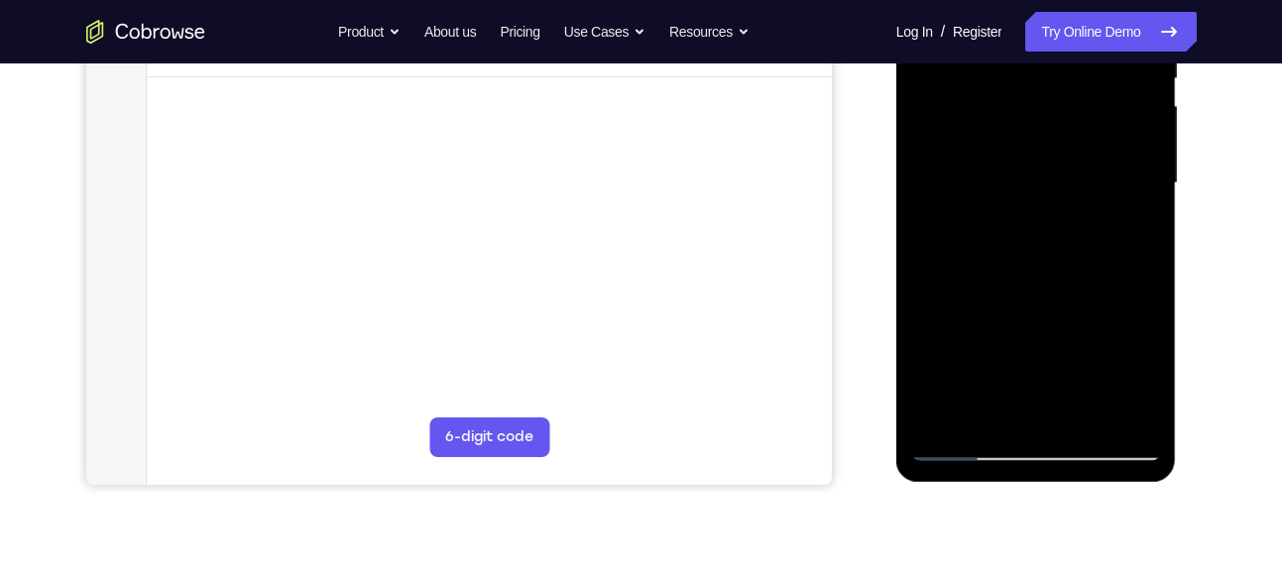
click at [959, 429] on div at bounding box center [1036, 183] width 250 height 555
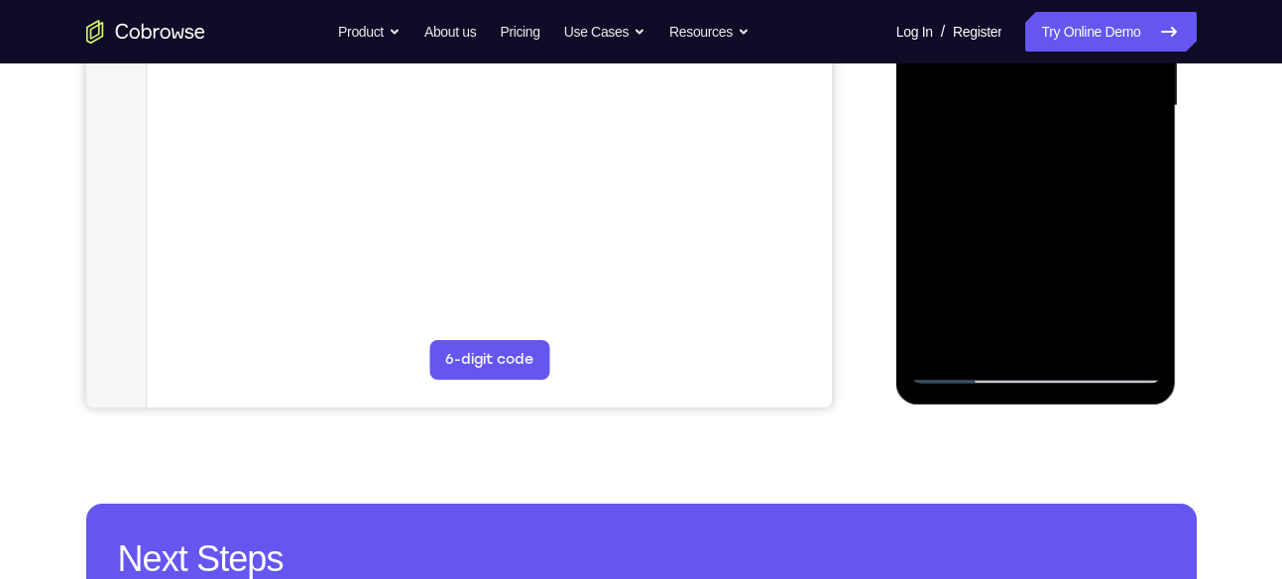
scroll to position [518, 0]
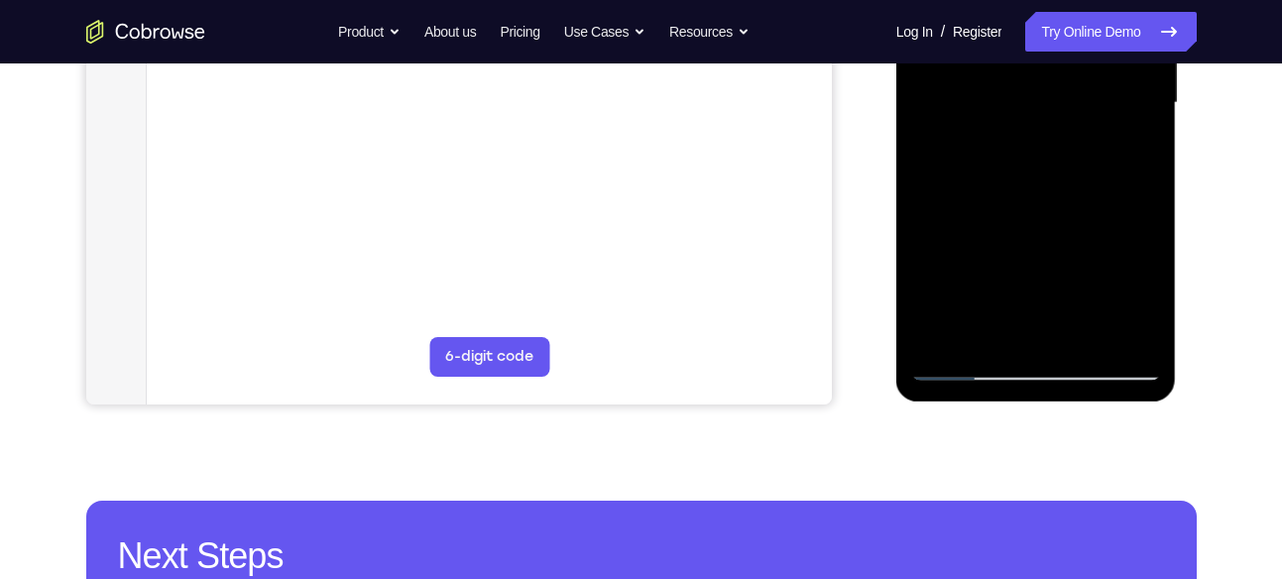
click at [962, 370] on div at bounding box center [1036, 102] width 250 height 555
click at [1070, 329] on div at bounding box center [1036, 102] width 250 height 555
click at [980, 332] on div at bounding box center [1036, 102] width 250 height 555
click at [930, 219] on div at bounding box center [1036, 102] width 250 height 555
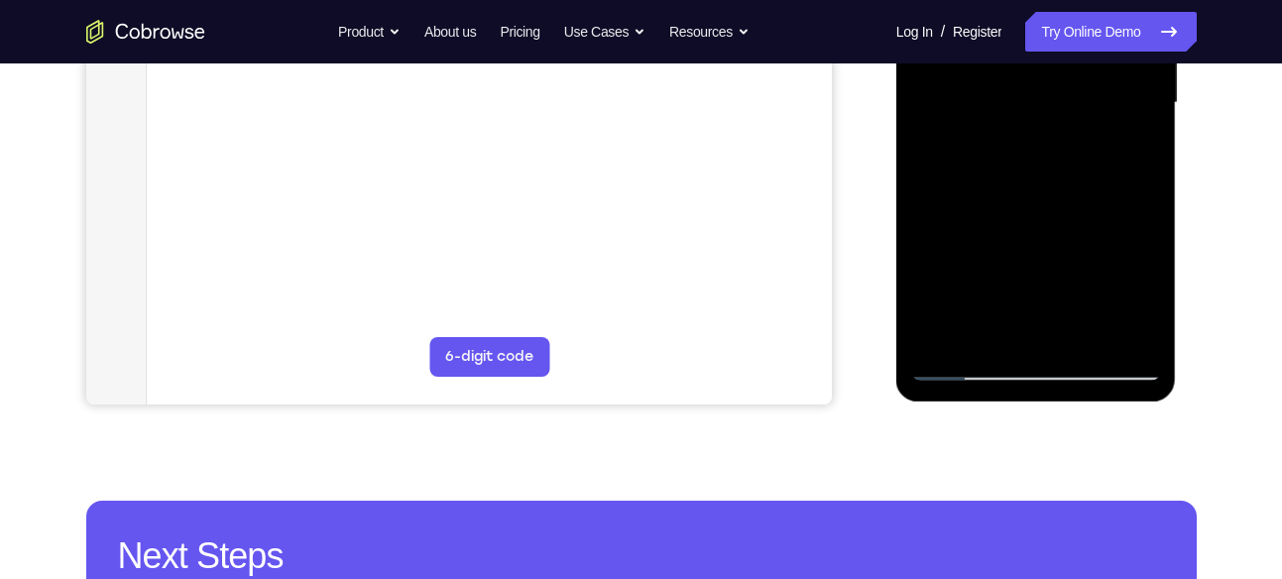
click at [957, 220] on div at bounding box center [1036, 102] width 250 height 555
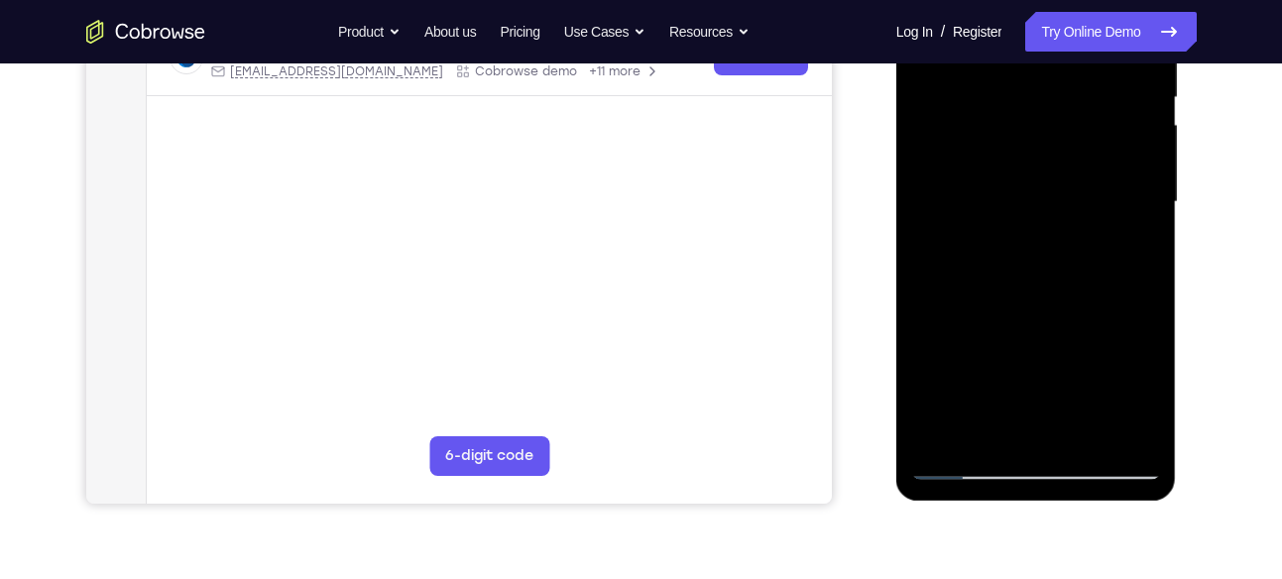
scroll to position [403, 0]
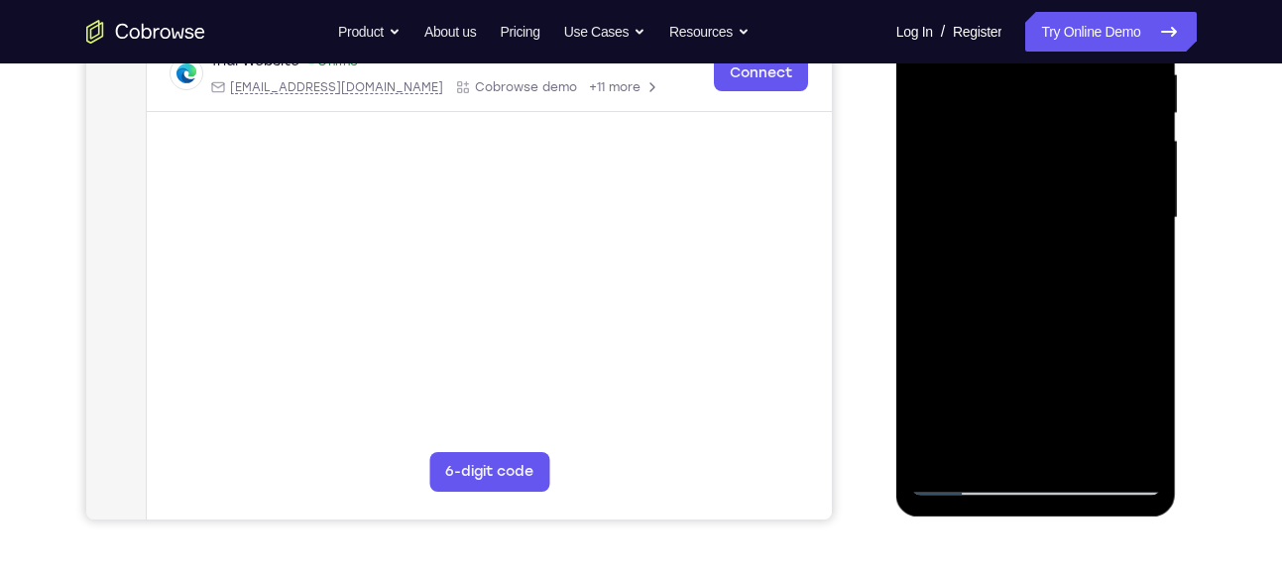
click at [1127, 252] on div at bounding box center [1036, 218] width 250 height 555
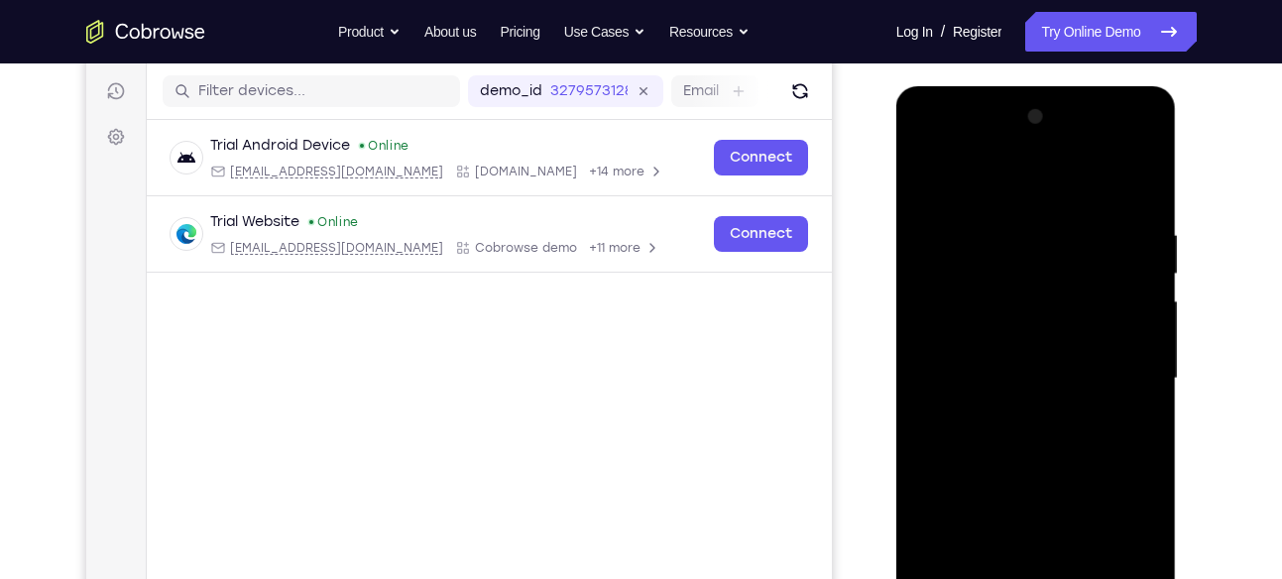
scroll to position [241, 0]
click at [924, 180] on div at bounding box center [1036, 379] width 250 height 555
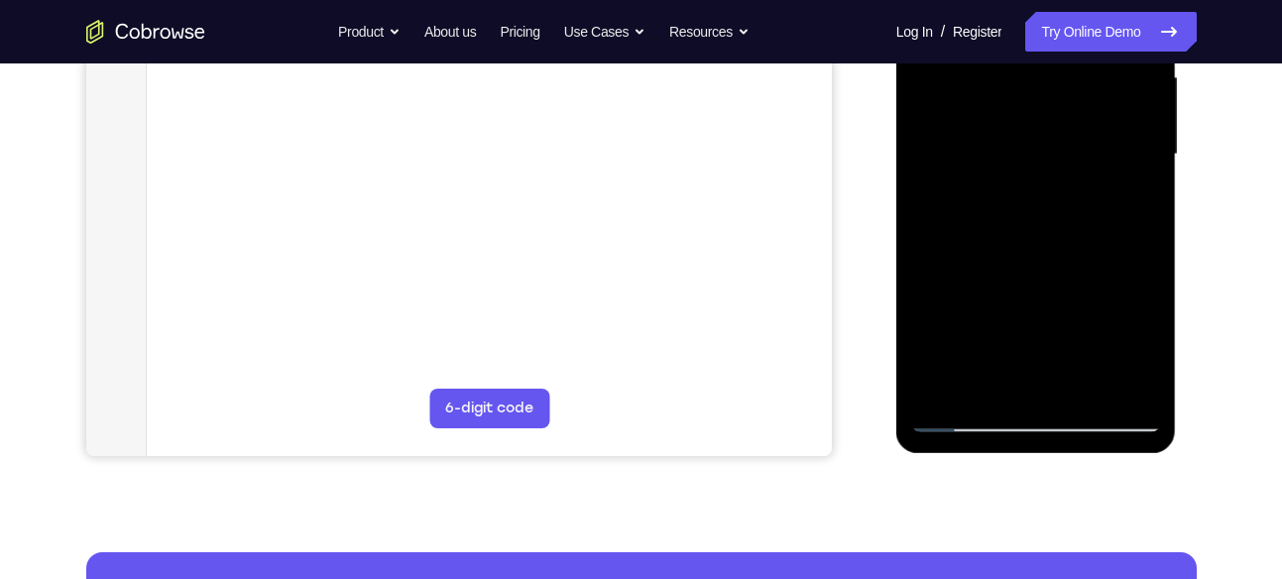
scroll to position [468, 0]
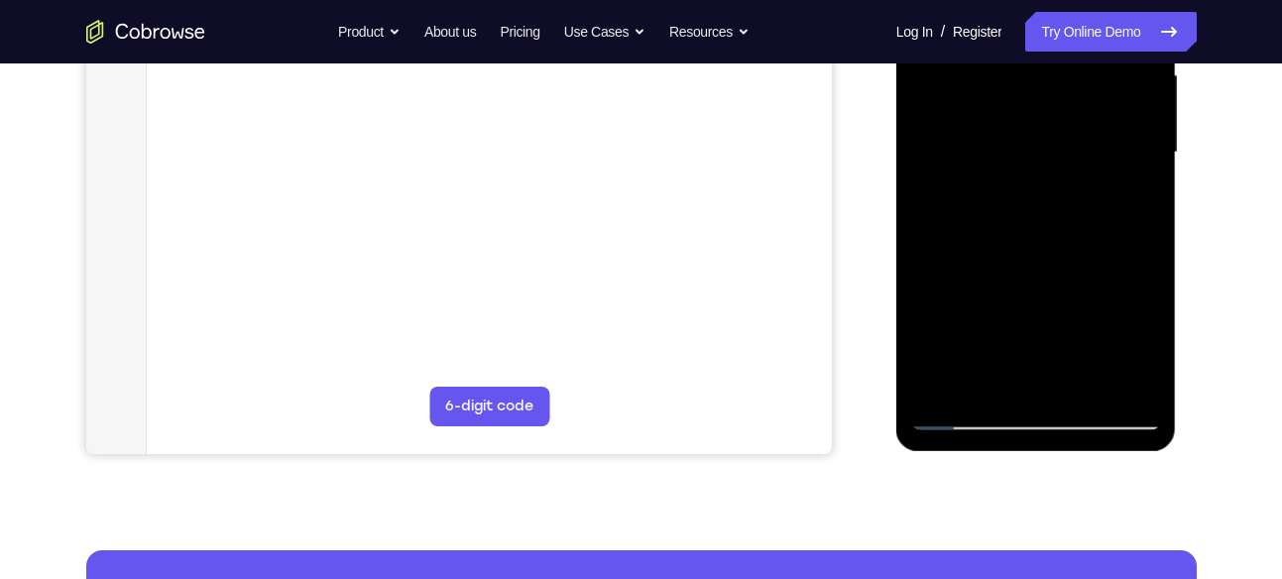
click at [961, 409] on div at bounding box center [1036, 152] width 250 height 555
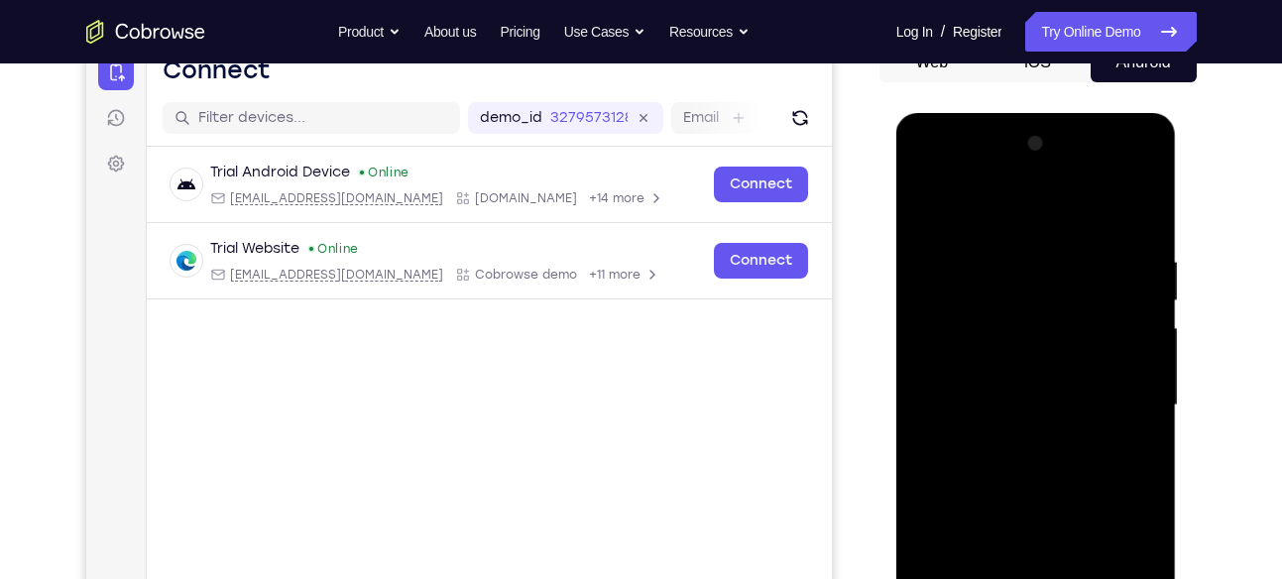
scroll to position [208, 0]
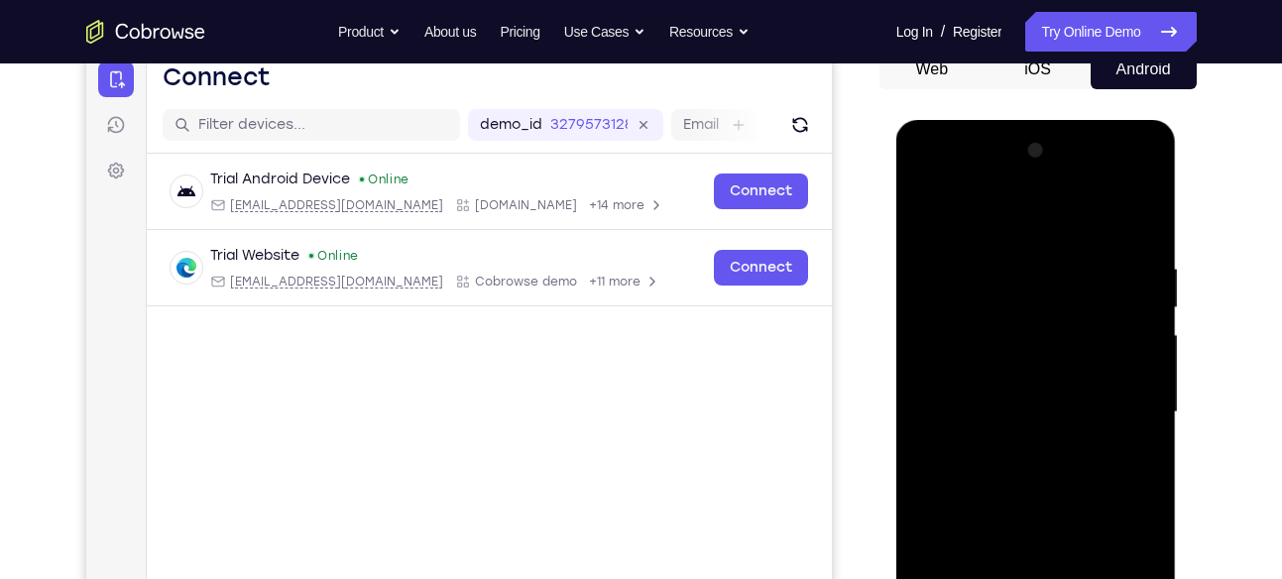
click at [927, 212] on div at bounding box center [1036, 412] width 250 height 555
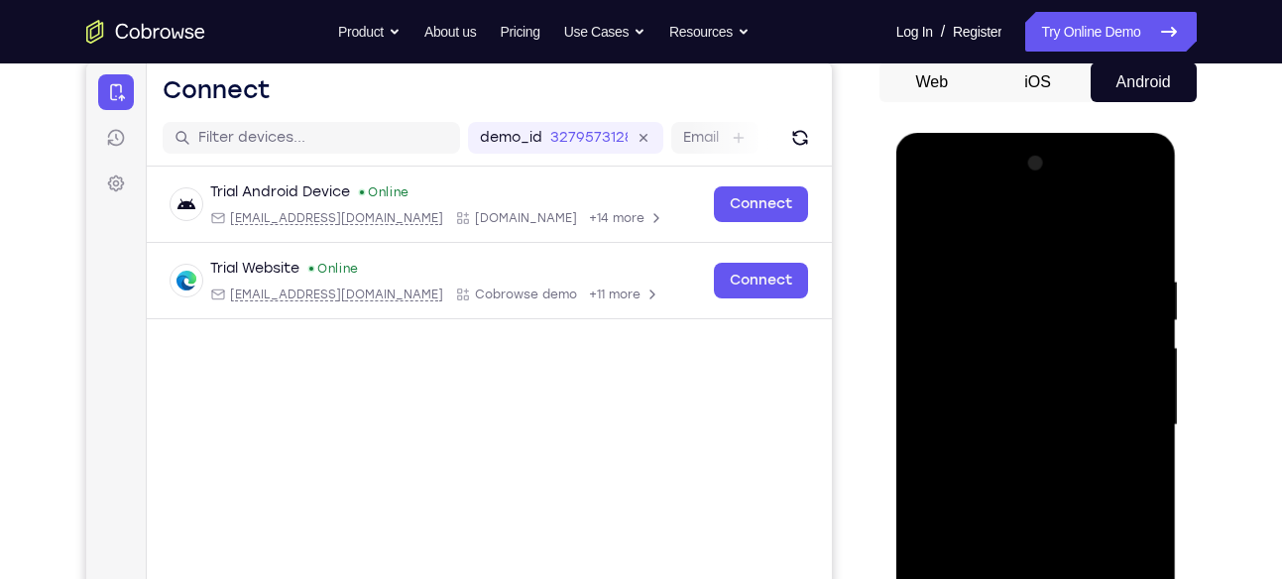
drag, startPoint x: 1024, startPoint y: 267, endPoint x: 1050, endPoint y: 424, distance: 159.8
click at [1050, 424] on div at bounding box center [1036, 425] width 250 height 555
drag, startPoint x: 1048, startPoint y: 249, endPoint x: 1058, endPoint y: 493, distance: 244.1
click at [1058, 493] on div at bounding box center [1036, 425] width 250 height 555
click at [1012, 267] on div at bounding box center [1036, 425] width 250 height 555
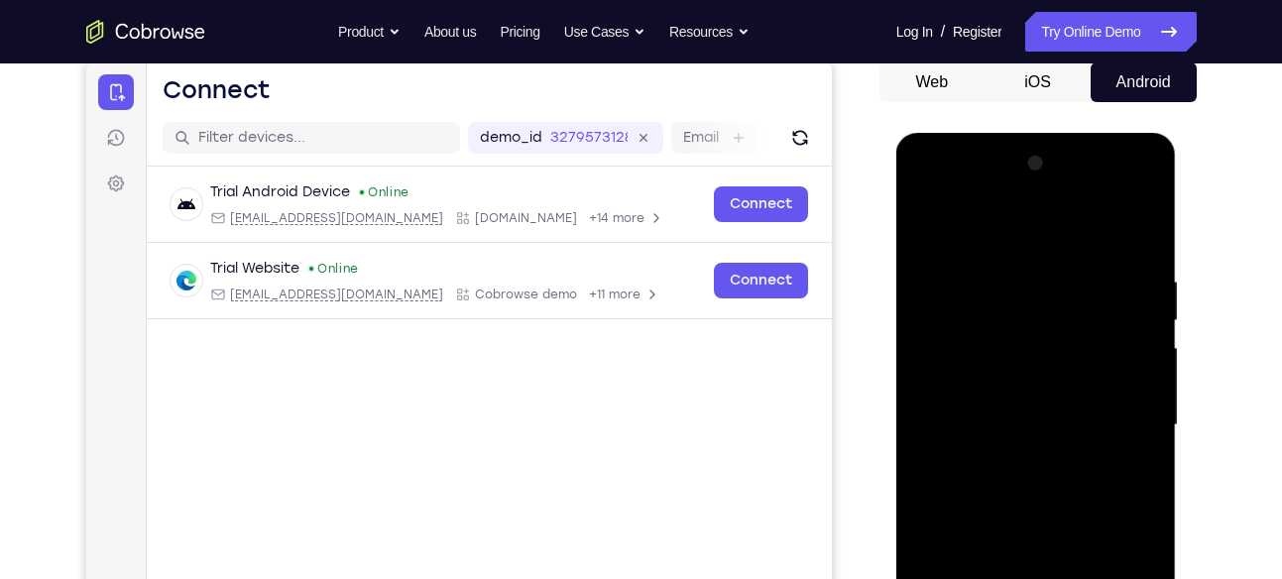
click at [1144, 381] on div at bounding box center [1036, 425] width 250 height 555
click at [1150, 384] on div at bounding box center [1036, 425] width 250 height 555
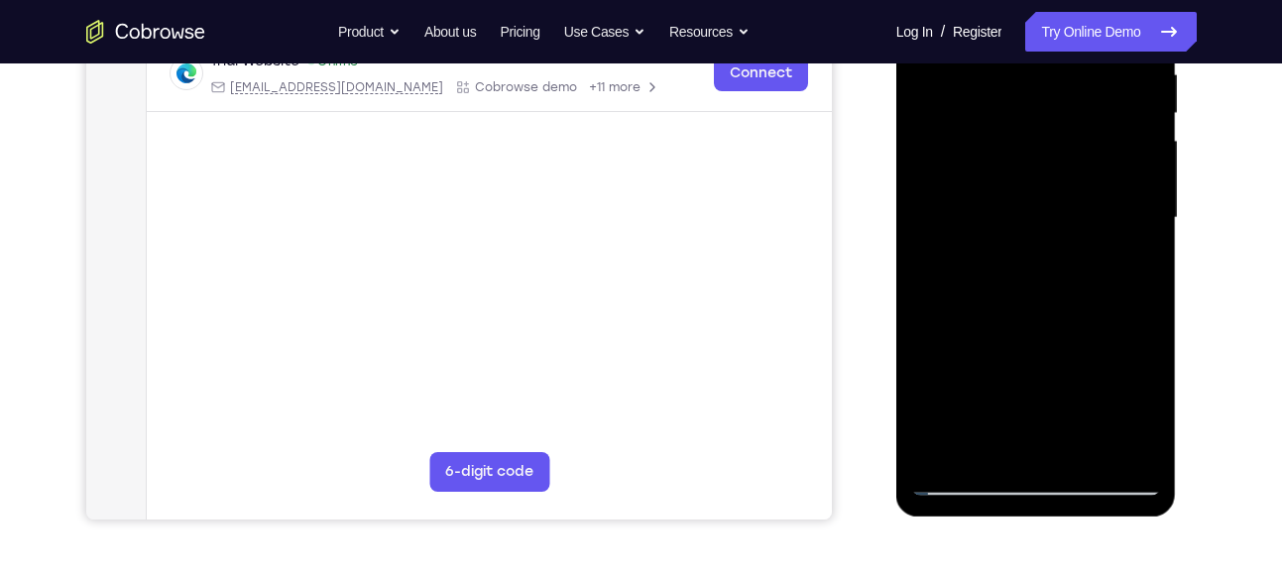
scroll to position [414, 0]
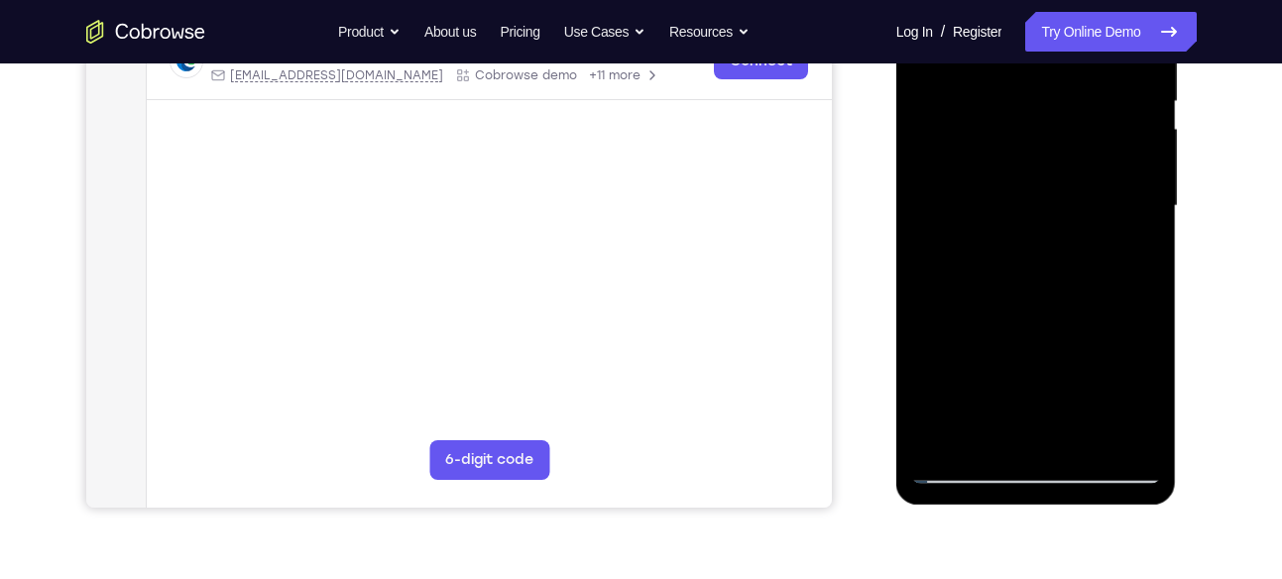
click at [1146, 254] on div at bounding box center [1036, 206] width 250 height 555
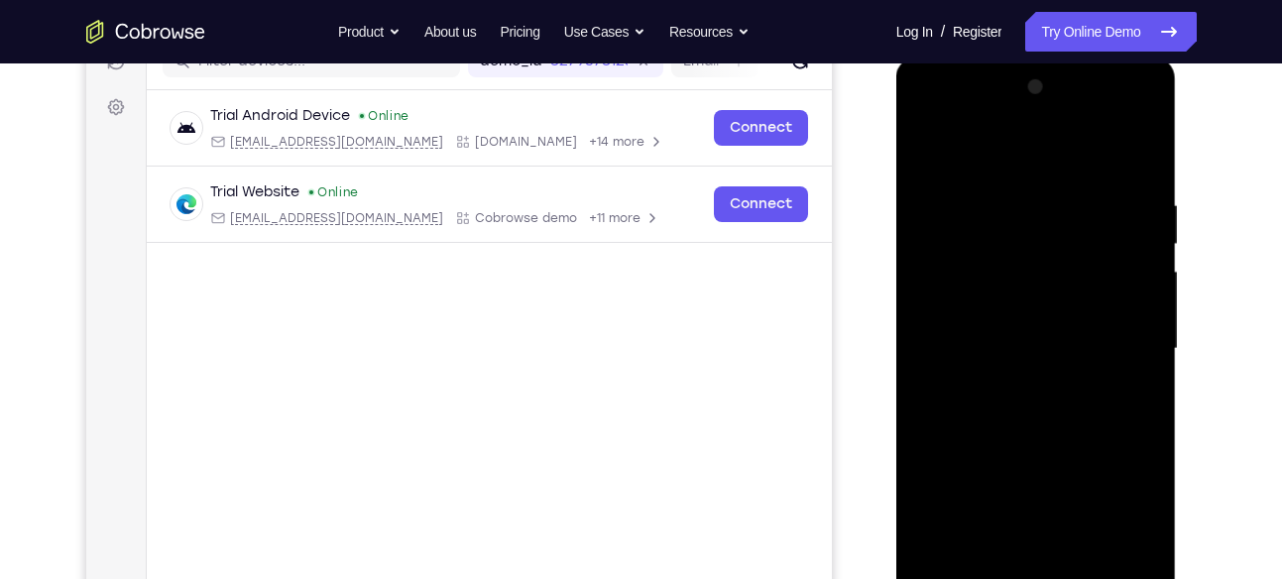
scroll to position [267, 0]
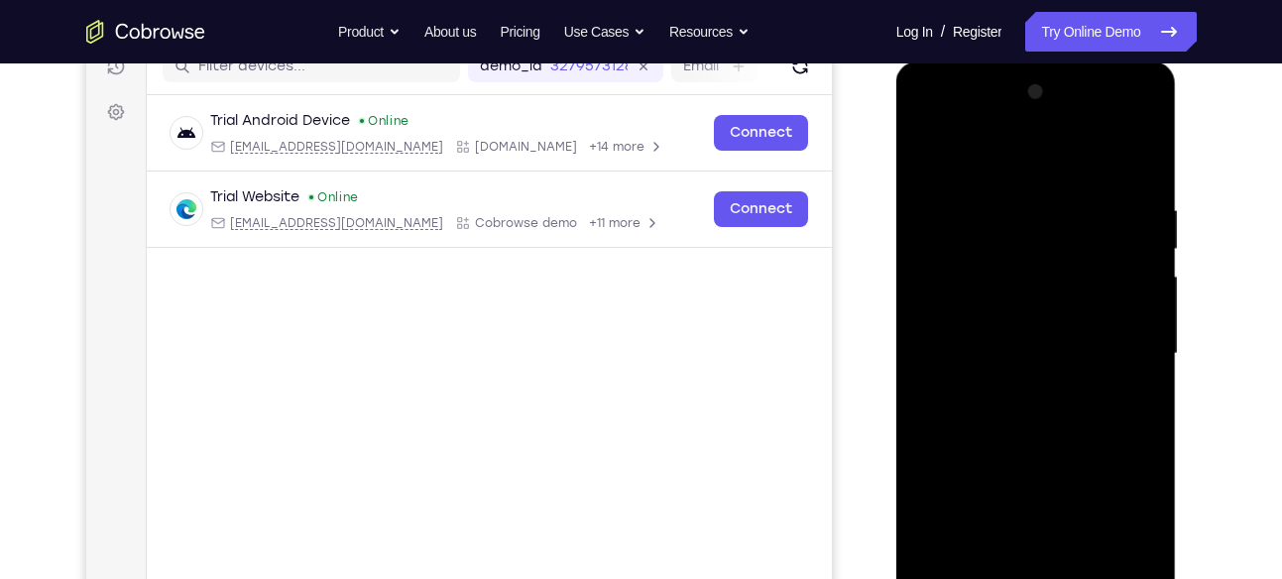
click at [1146, 254] on div at bounding box center [1036, 353] width 250 height 555
click at [1136, 254] on div at bounding box center [1036, 353] width 250 height 555
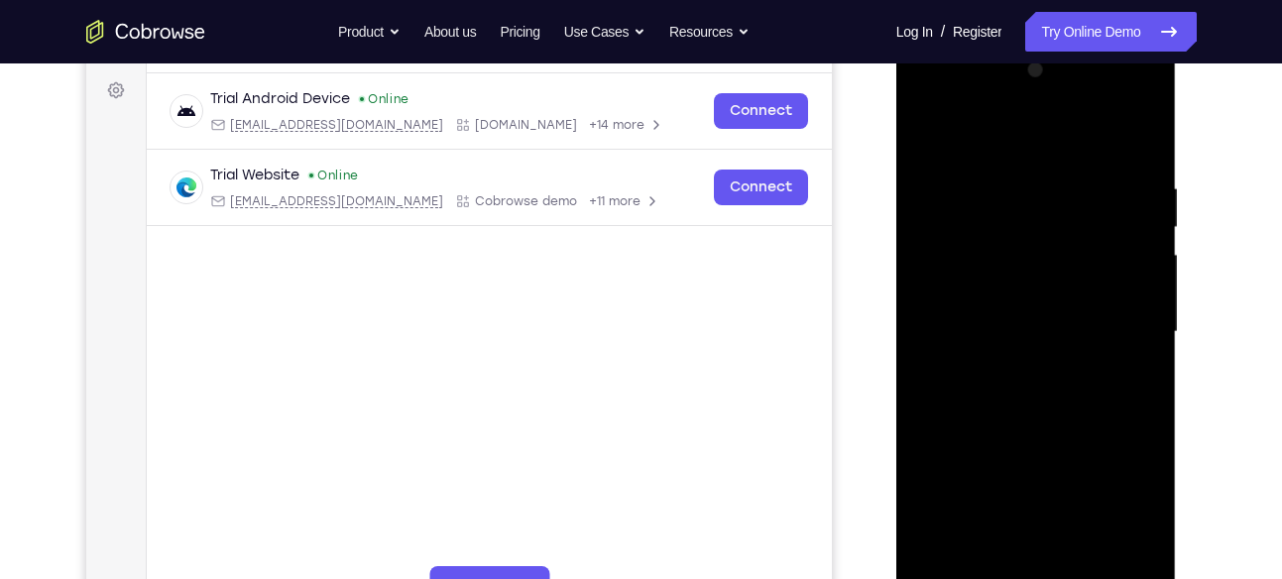
scroll to position [288, 0]
